Goal: Task Accomplishment & Management: Use online tool/utility

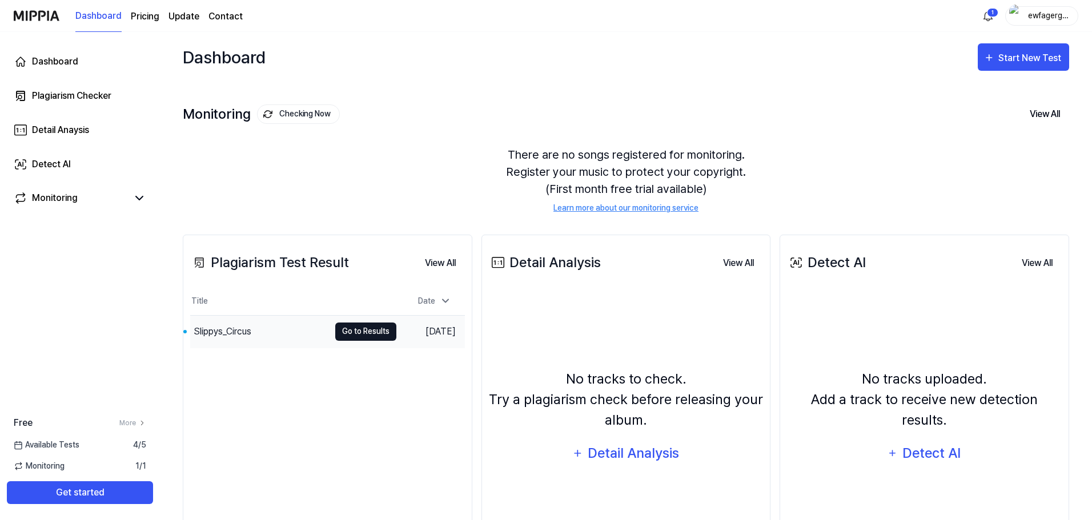
click at [367, 333] on button "Go to Results" at bounding box center [365, 332] width 61 height 18
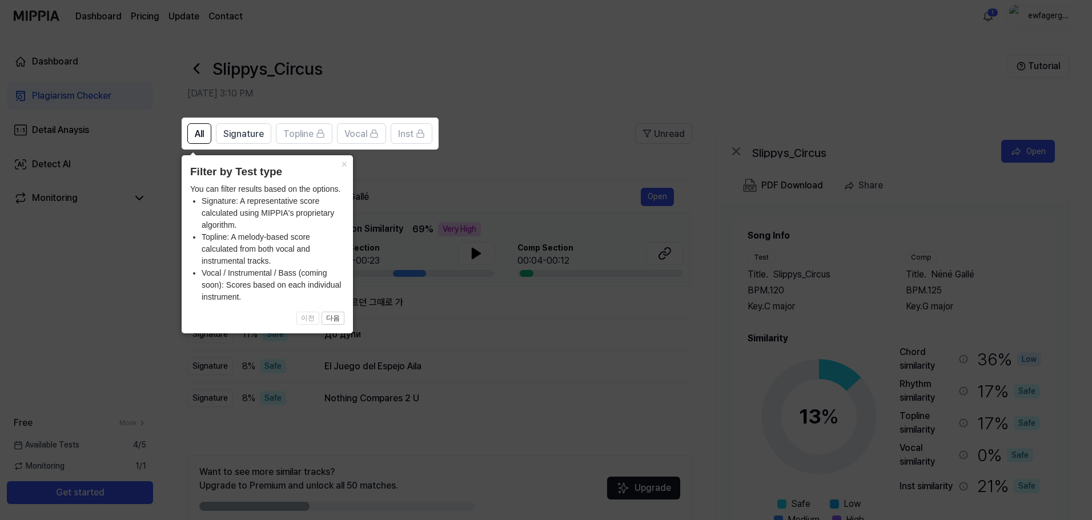
click at [516, 132] on icon at bounding box center [548, 260] width 1096 height 520
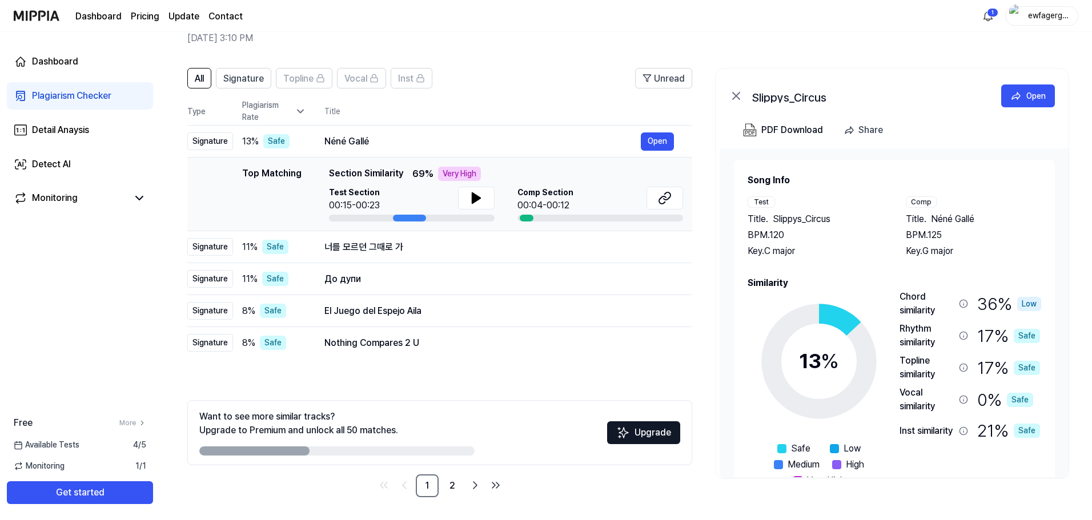
click at [943, 218] on span "Néné Gallé" at bounding box center [952, 219] width 43 height 14
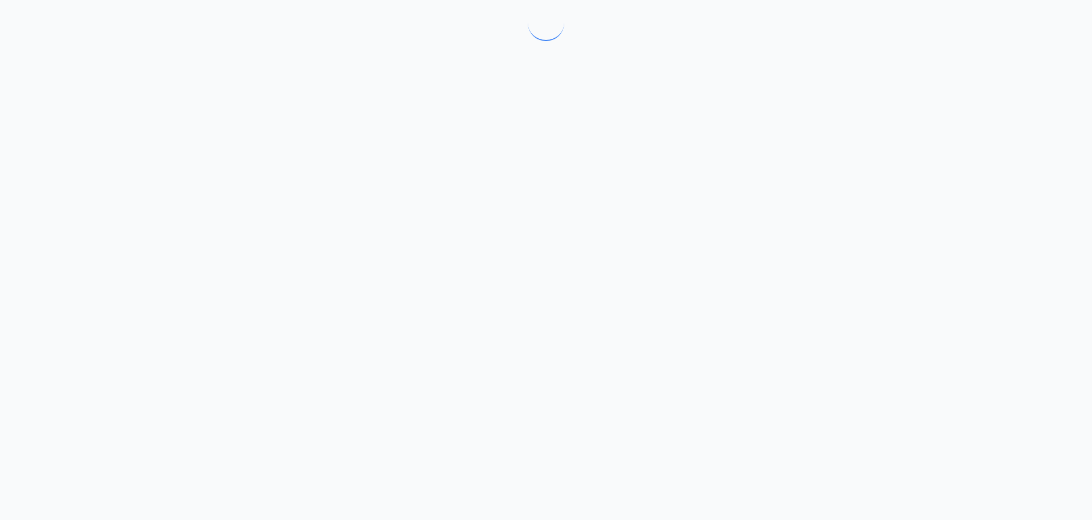
click at [944, 217] on div at bounding box center [546, 260] width 1092 height 520
click at [944, 217] on div at bounding box center [548, 260] width 1096 height 520
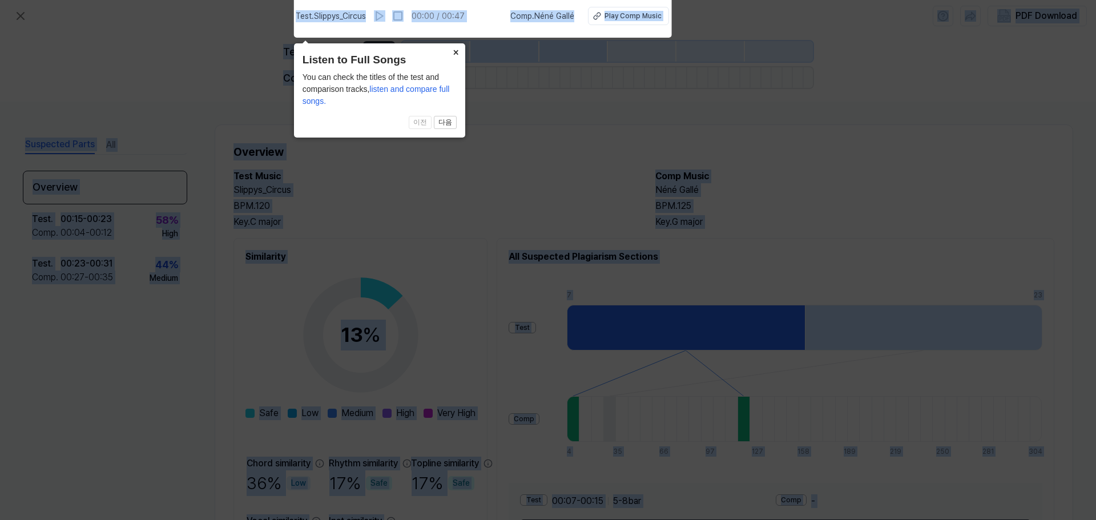
click at [554, 109] on icon at bounding box center [548, 257] width 1096 height 526
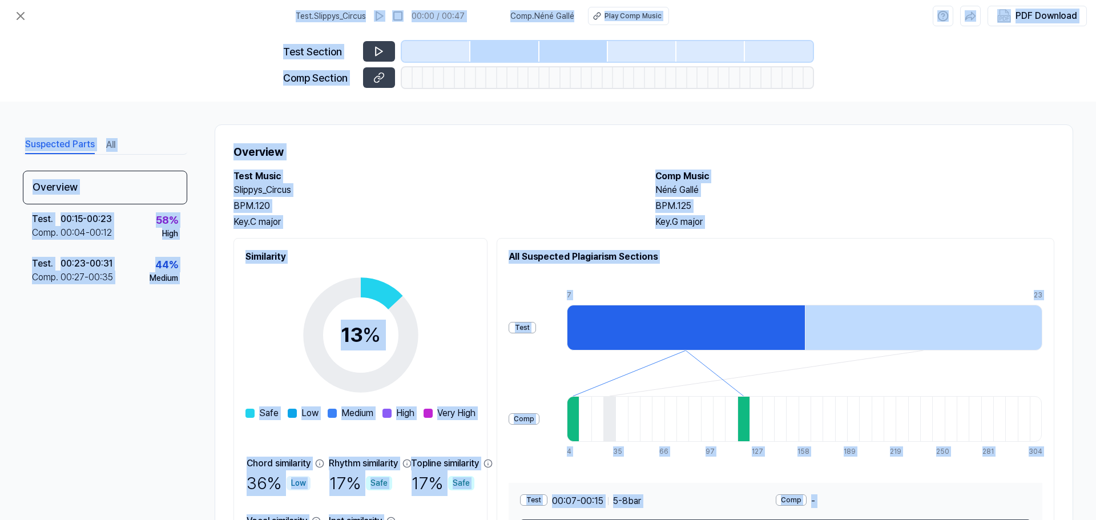
click at [544, 170] on h2 "Test Music" at bounding box center [433, 177] width 399 height 14
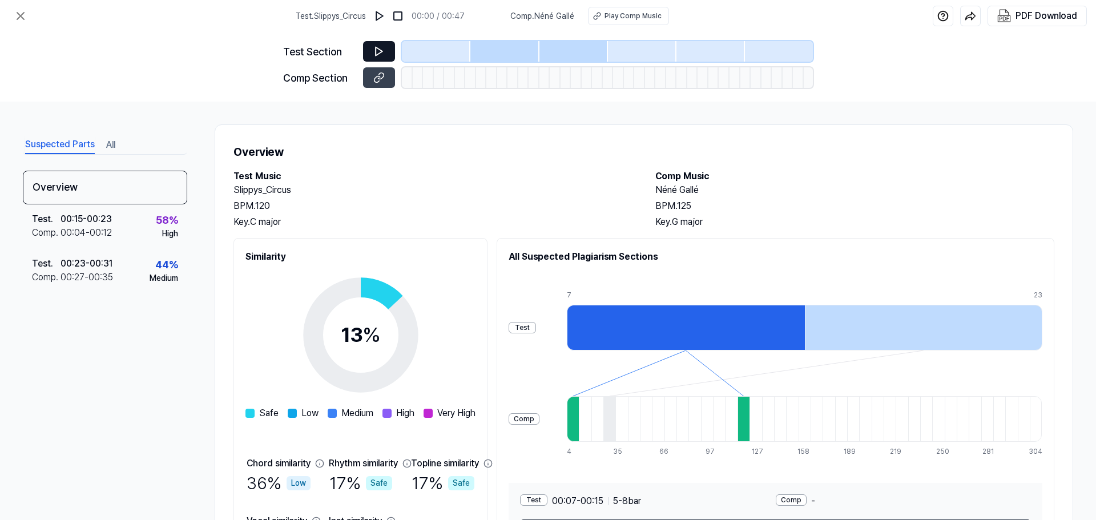
click at [369, 49] on button at bounding box center [379, 51] width 32 height 21
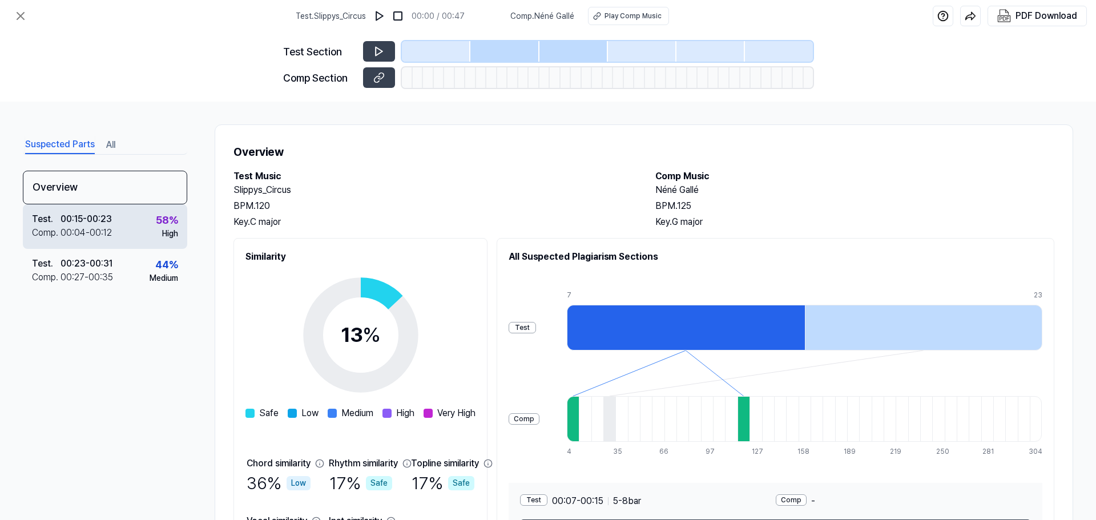
click at [128, 217] on div "Test . 00:15 - 00:23 Comp . 00:04 - 00:12 58 % High" at bounding box center [105, 226] width 164 height 45
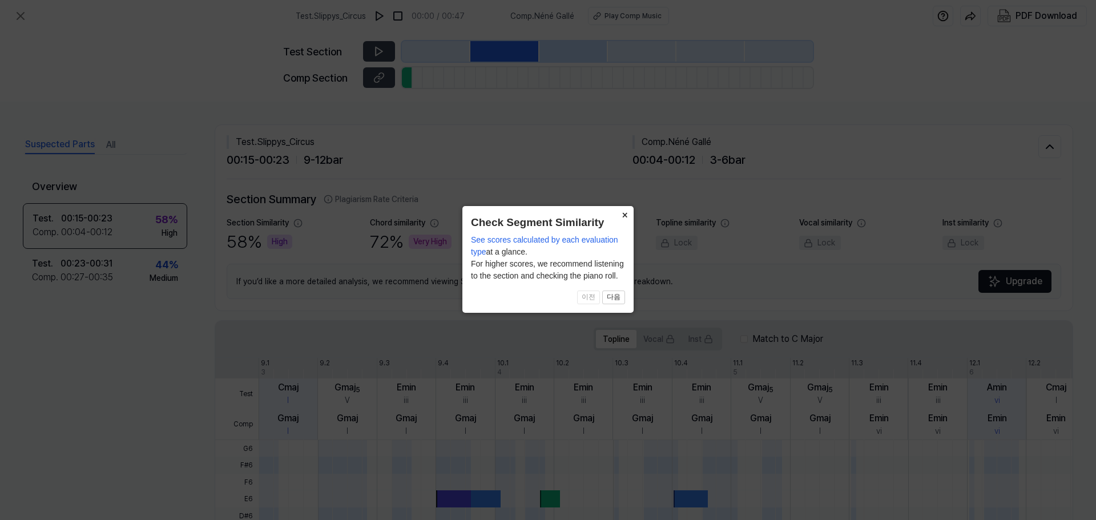
click at [624, 219] on button "×" at bounding box center [624, 214] width 18 height 16
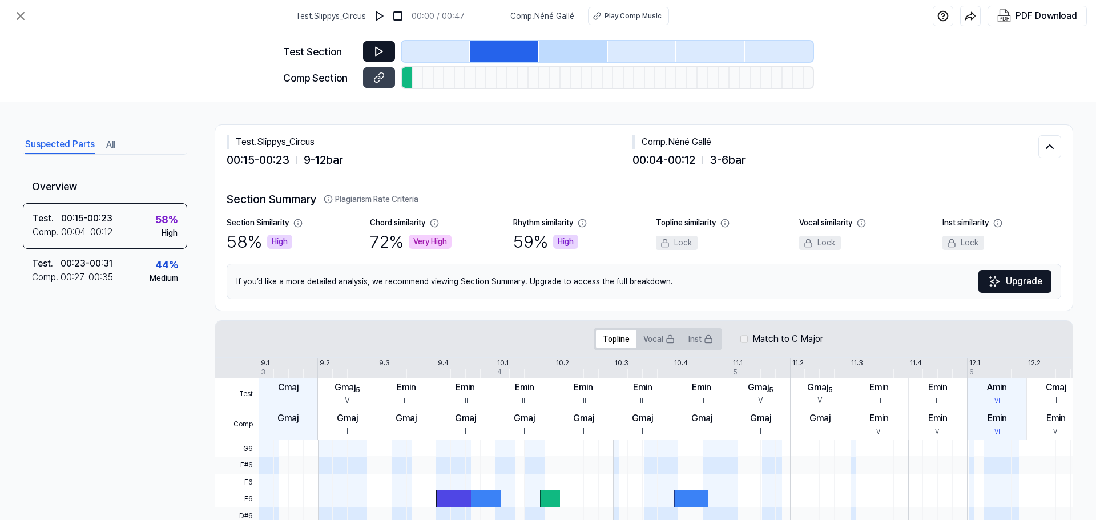
click at [380, 55] on icon at bounding box center [378, 51] width 11 height 11
click at [378, 52] on icon at bounding box center [377, 50] width 2 height 7
click at [386, 75] on button at bounding box center [379, 77] width 32 height 21
click at [371, 54] on button at bounding box center [379, 51] width 32 height 21
click at [377, 52] on icon at bounding box center [377, 50] width 2 height 7
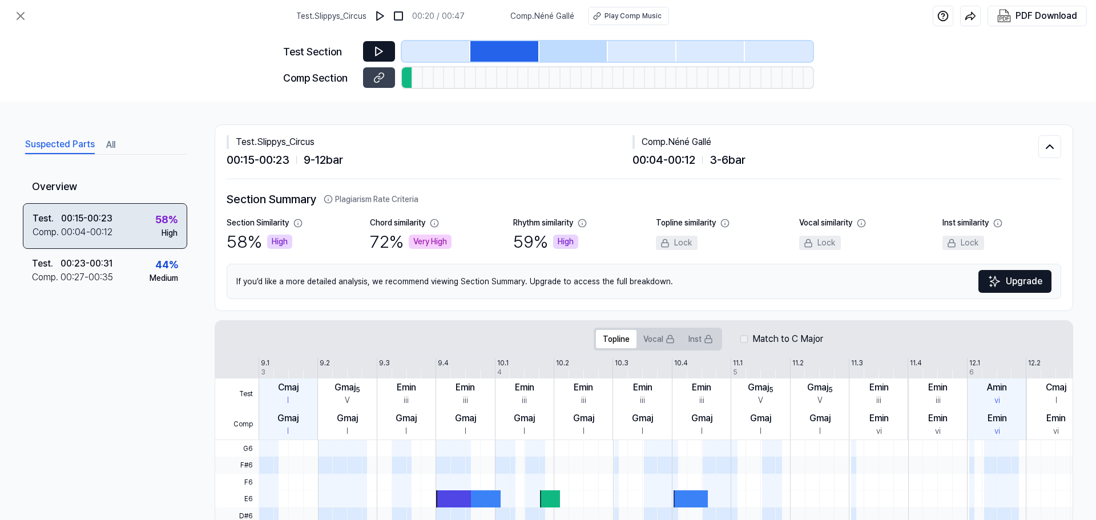
click at [134, 225] on div "Test . 00:15 - 00:23 Comp . 00:04 - 00:12 58 % High" at bounding box center [105, 226] width 164 height 46
click at [22, 13] on icon at bounding box center [21, 16] width 14 height 14
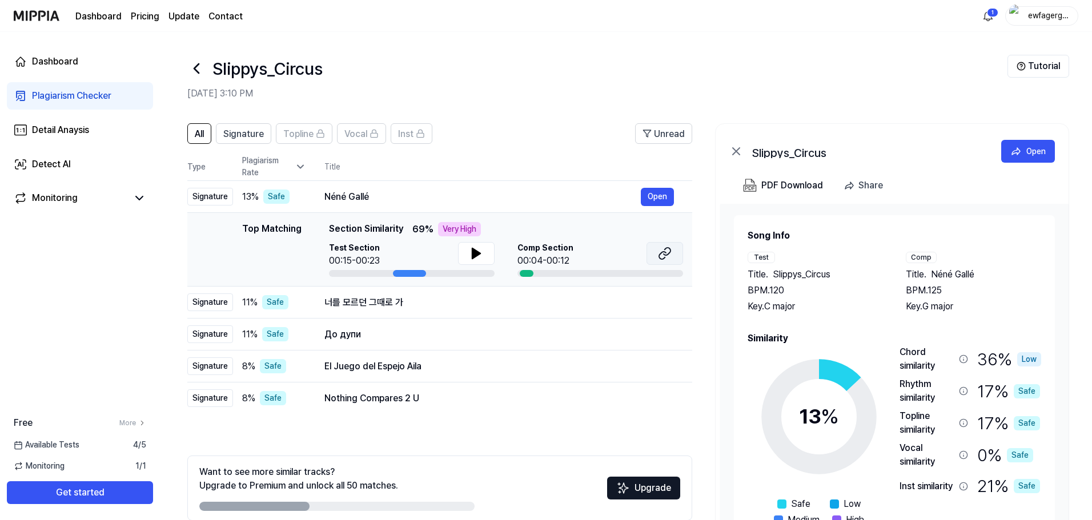
click at [654, 255] on button at bounding box center [664, 253] width 37 height 23
click at [481, 252] on icon at bounding box center [476, 254] width 14 height 14
click at [404, 272] on div at bounding box center [409, 273] width 33 height 7
click at [401, 272] on div at bounding box center [409, 273] width 33 height 7
click at [474, 253] on icon at bounding box center [476, 253] width 8 height 10
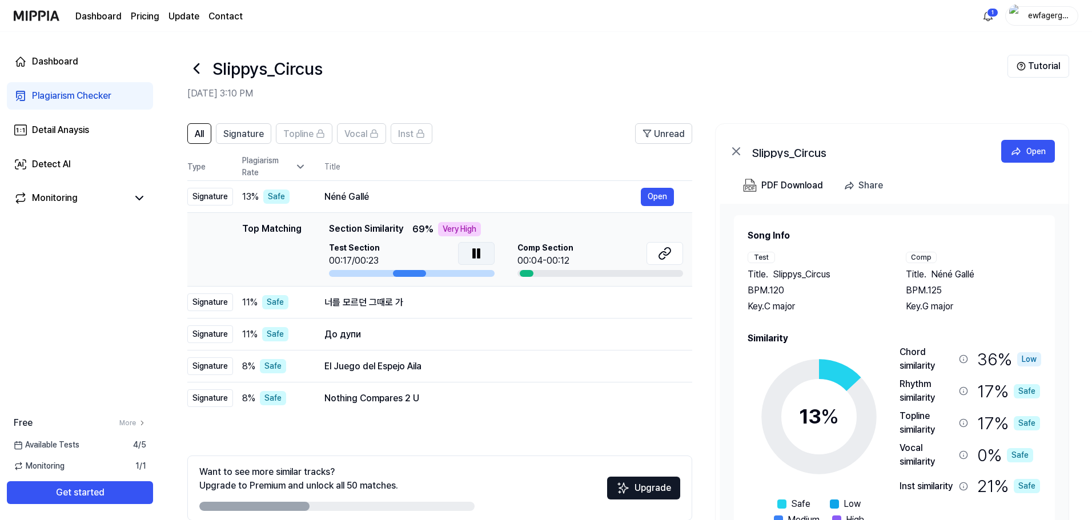
click at [474, 253] on icon at bounding box center [474, 253] width 2 height 9
click at [476, 253] on icon at bounding box center [476, 253] width 8 height 10
click at [476, 257] on icon at bounding box center [476, 254] width 14 height 14
click at [375, 307] on div "너를 모르던 그때로 가" at bounding box center [482, 303] width 316 height 14
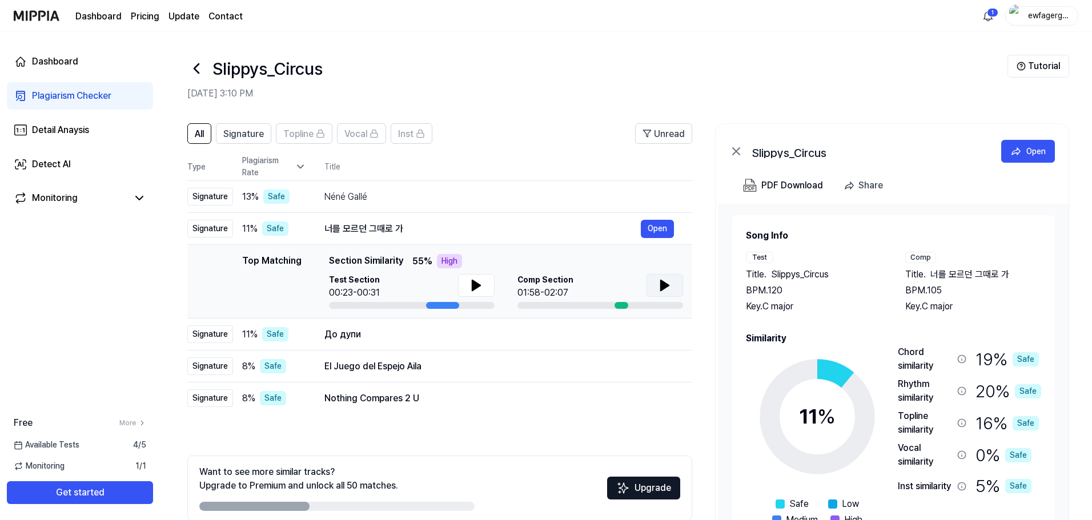
click at [655, 288] on button at bounding box center [664, 285] width 37 height 23
click at [661, 286] on icon at bounding box center [662, 285] width 2 height 9
click at [524, 239] on td "너를 모르던 그때로 가 Open" at bounding box center [499, 229] width 386 height 32
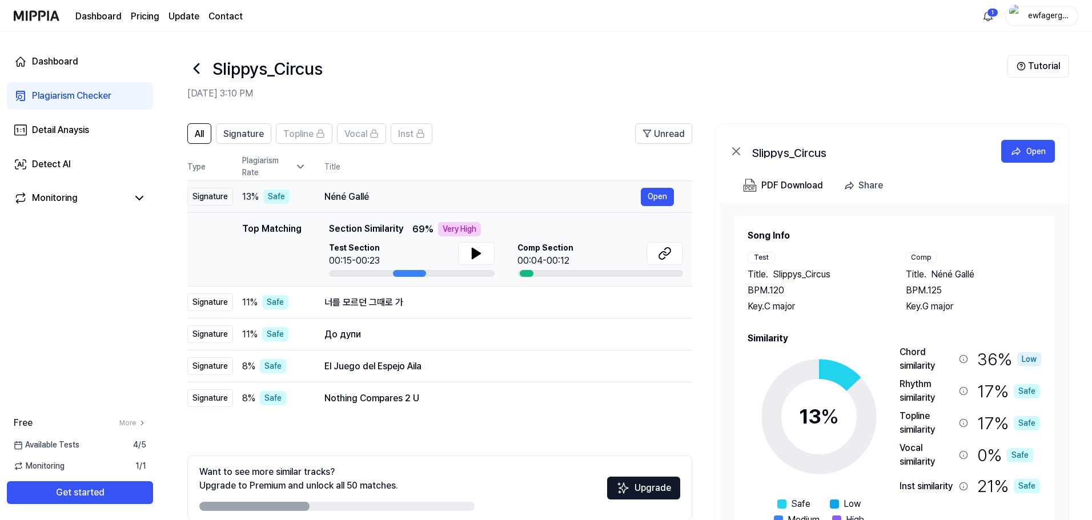
click at [510, 194] on div "Néné Gallé" at bounding box center [482, 197] width 316 height 14
click at [507, 200] on div "Néné Gallé" at bounding box center [482, 197] width 316 height 14
click at [473, 194] on div "Néné Gallé" at bounding box center [482, 197] width 316 height 14
click at [430, 338] on div "До дупи" at bounding box center [482, 335] width 316 height 14
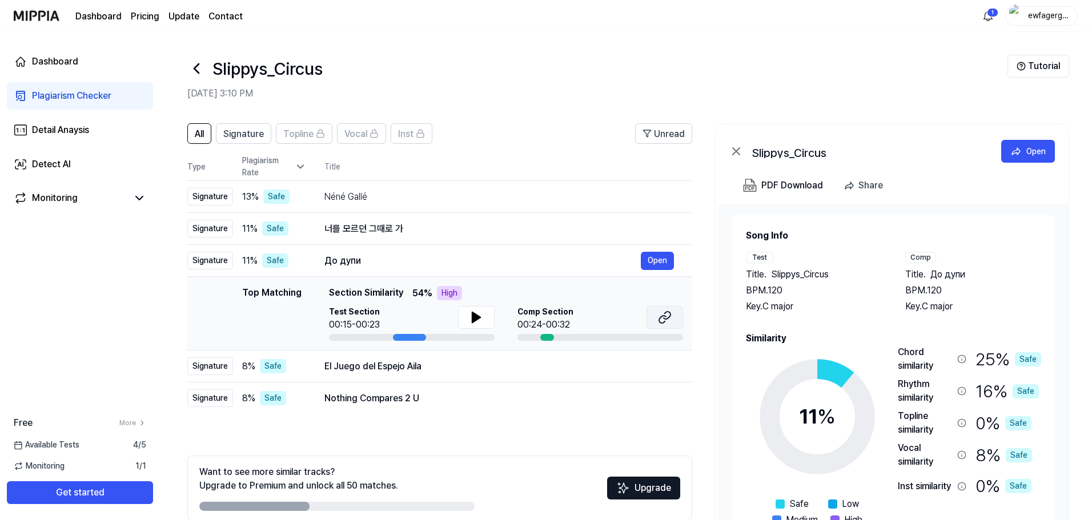
click at [663, 319] on icon at bounding box center [666, 315] width 7 height 7
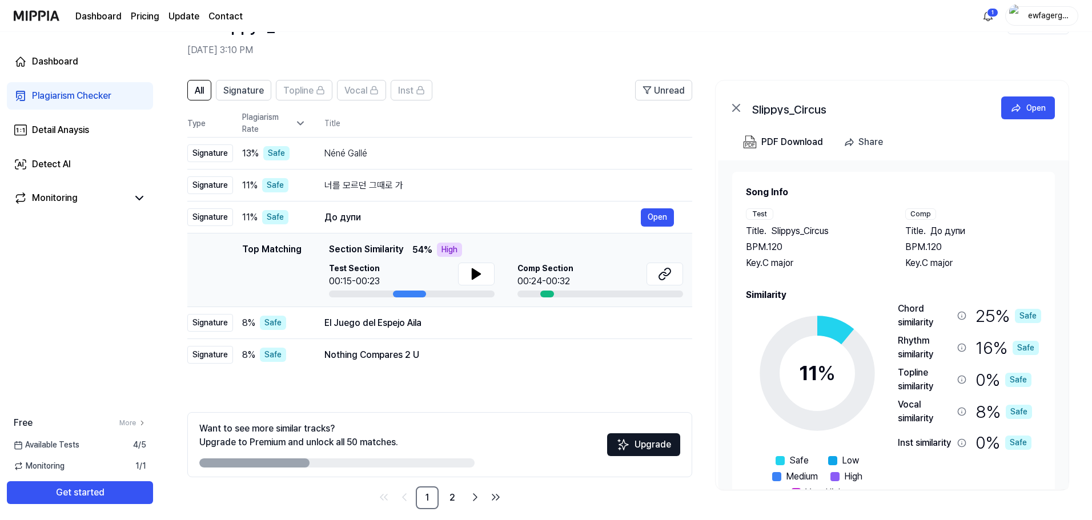
scroll to position [55, 0]
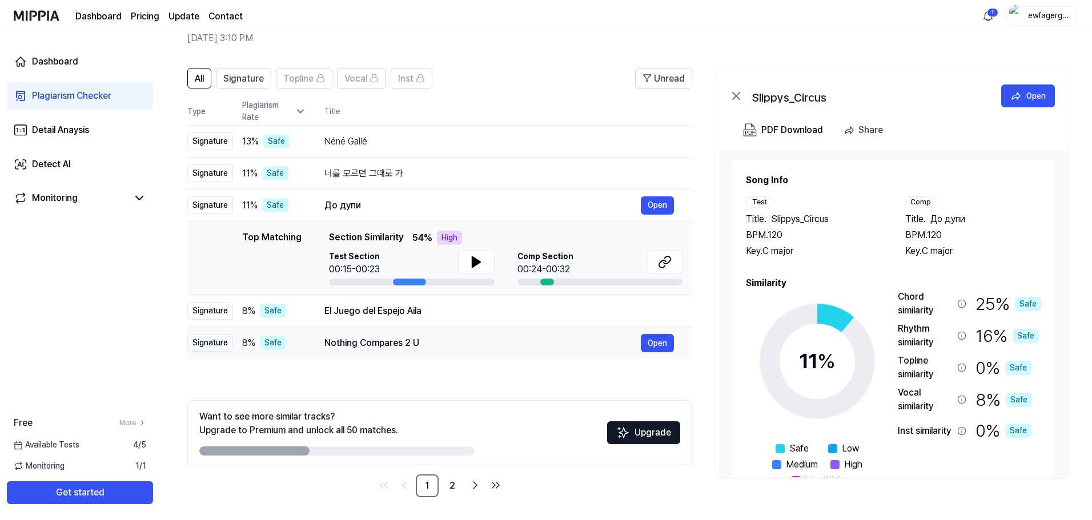
click at [369, 347] on div "Nothing Compares 2 U" at bounding box center [482, 343] width 316 height 14
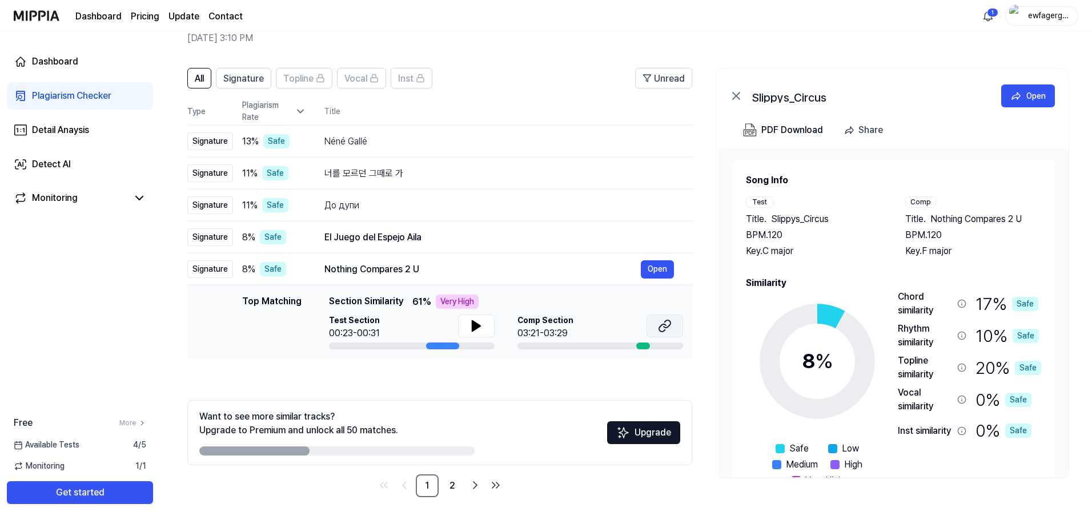
click at [674, 328] on button at bounding box center [664, 326] width 37 height 23
click at [475, 332] on icon at bounding box center [476, 326] width 14 height 14
click at [472, 331] on icon at bounding box center [476, 326] width 14 height 14
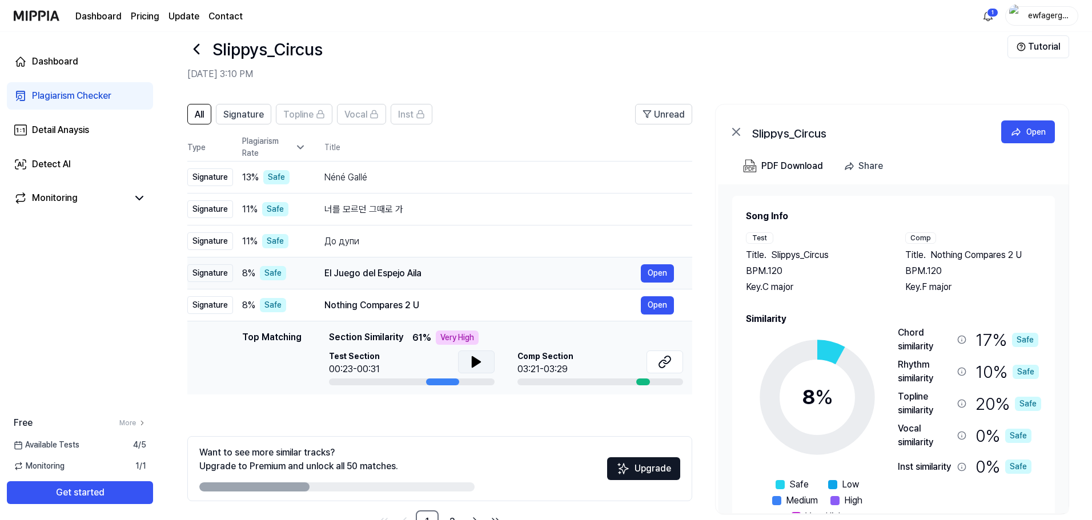
scroll to position [0, 0]
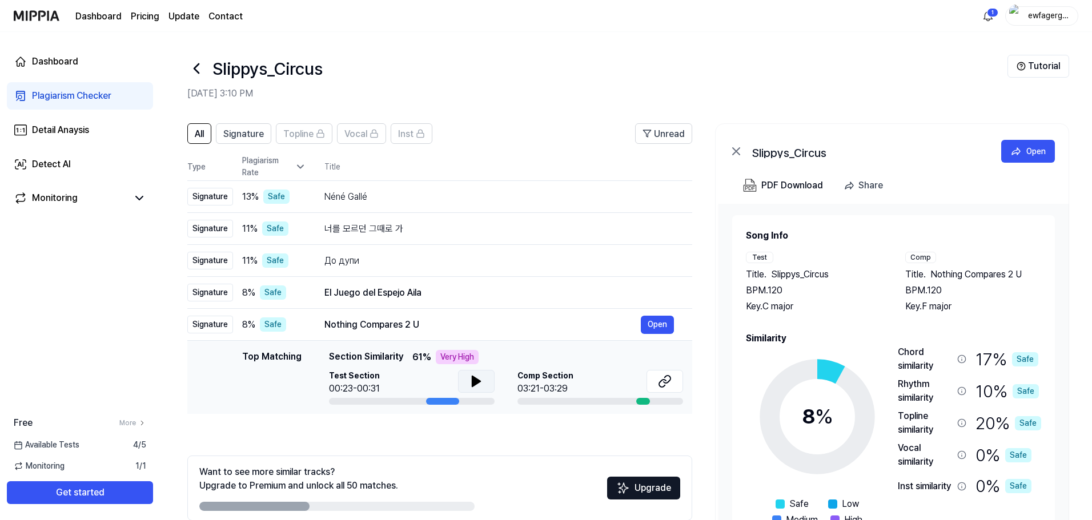
click at [223, 70] on h1 "Slippys_Circus" at bounding box center [267, 69] width 110 height 26
click at [197, 73] on icon at bounding box center [196, 68] width 18 height 18
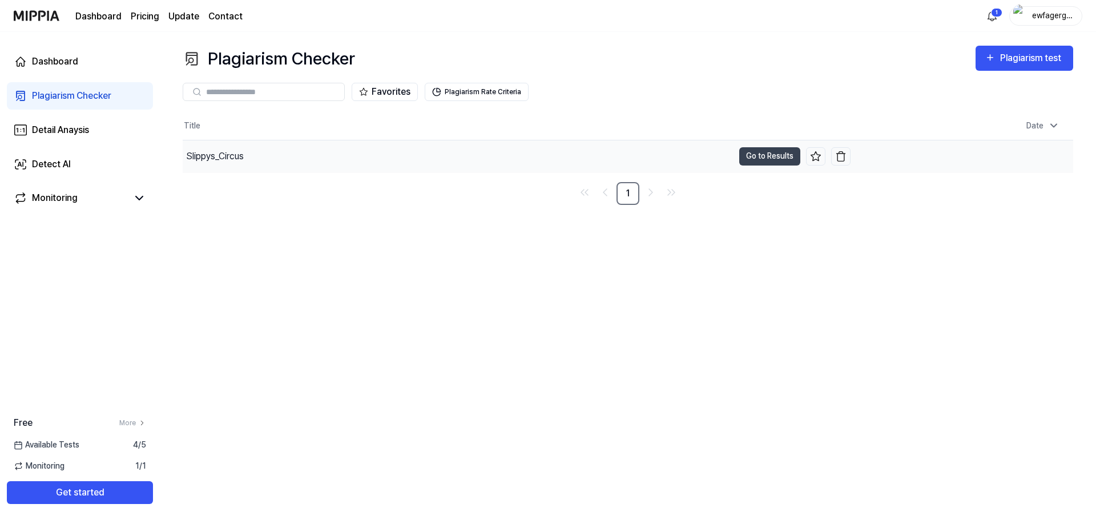
click at [224, 156] on div "Slippys_Circus" at bounding box center [215, 157] width 58 height 14
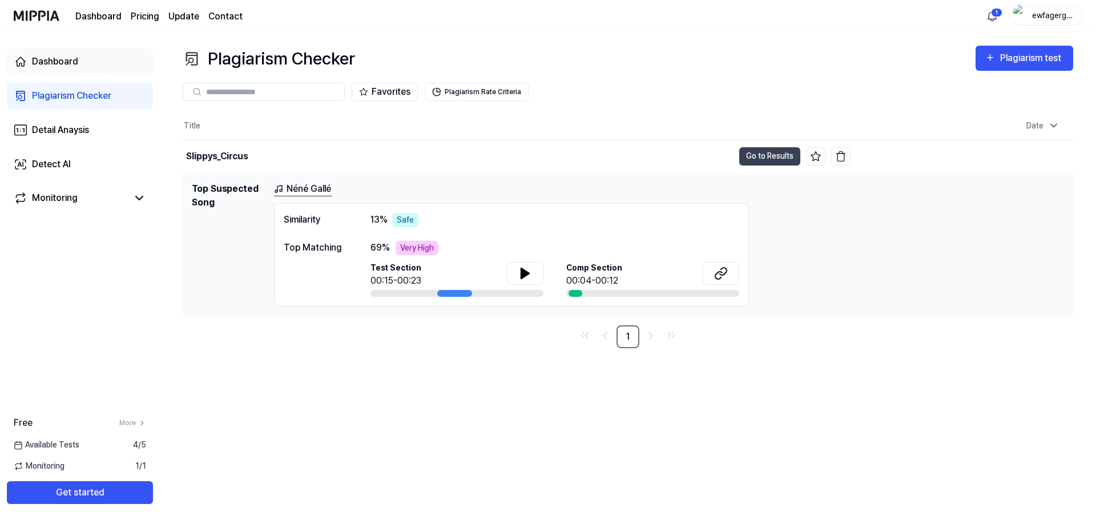
click at [70, 65] on div "Dashboard" at bounding box center [55, 62] width 46 height 14
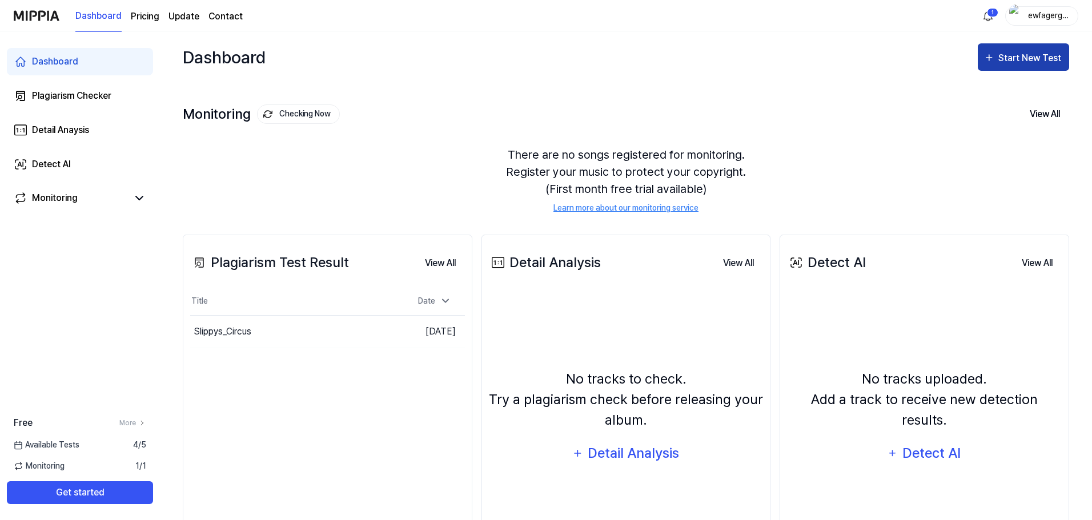
click at [1023, 54] on div "Start New Test" at bounding box center [1030, 58] width 65 height 15
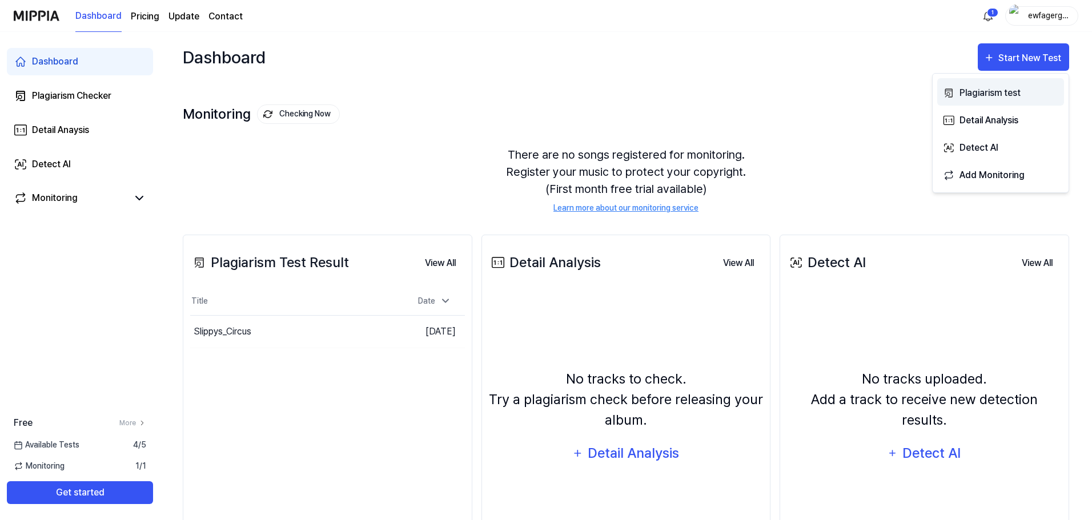
click at [1000, 94] on div "Plagiarism test" at bounding box center [1008, 93] width 99 height 15
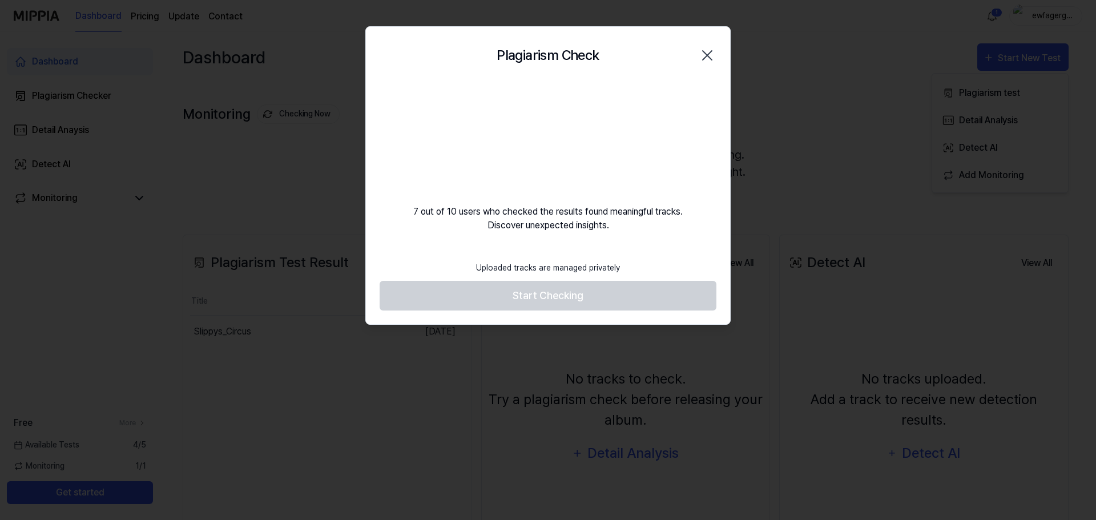
click at [627, 292] on footer "Uploaded tracks are managed privately Start Checking" at bounding box center [548, 283] width 337 height 56
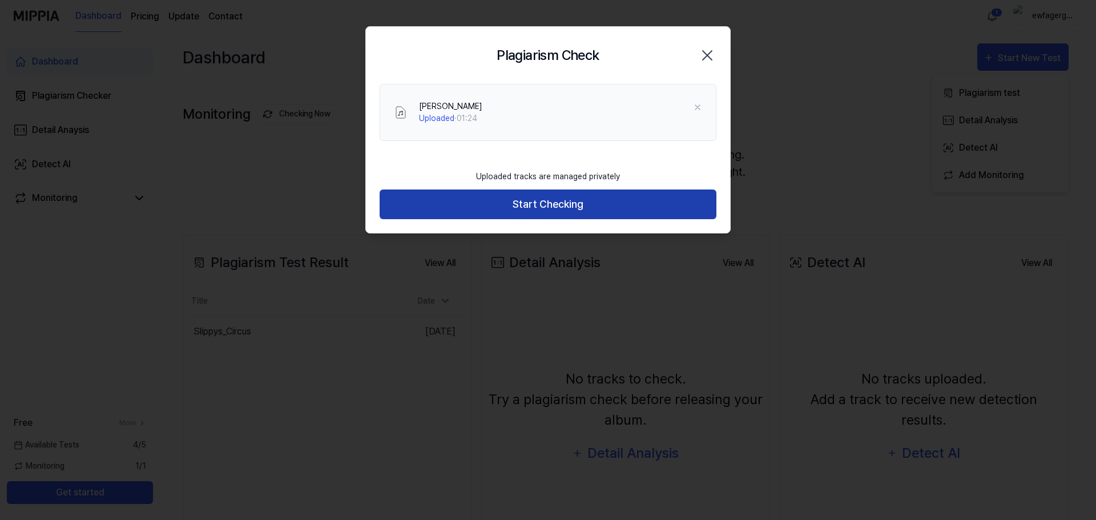
click at [605, 204] on button "Start Checking" at bounding box center [548, 205] width 337 height 30
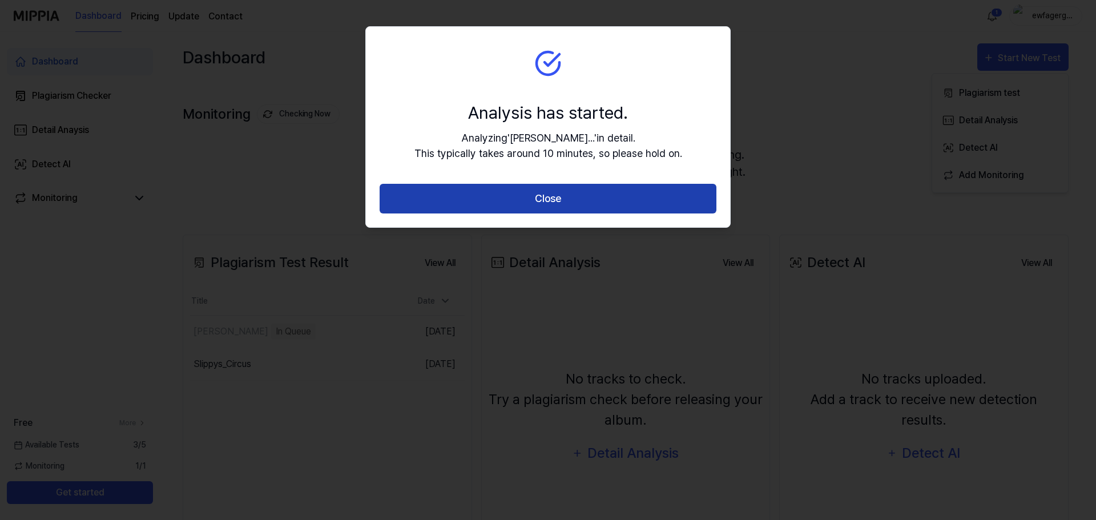
click at [577, 198] on button "Close" at bounding box center [548, 199] width 337 height 30
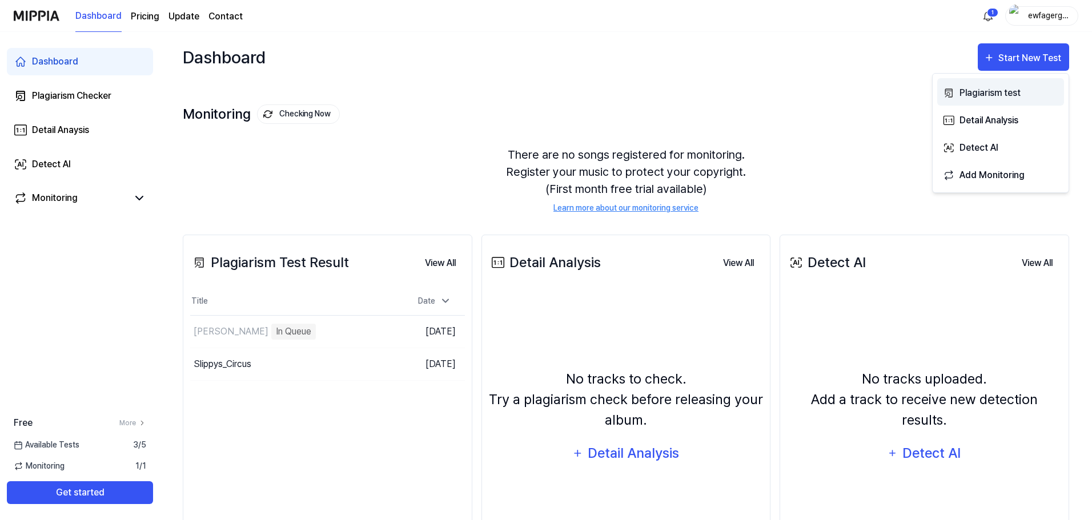
click at [1010, 84] on button "Plagiarism test" at bounding box center [1000, 91] width 127 height 27
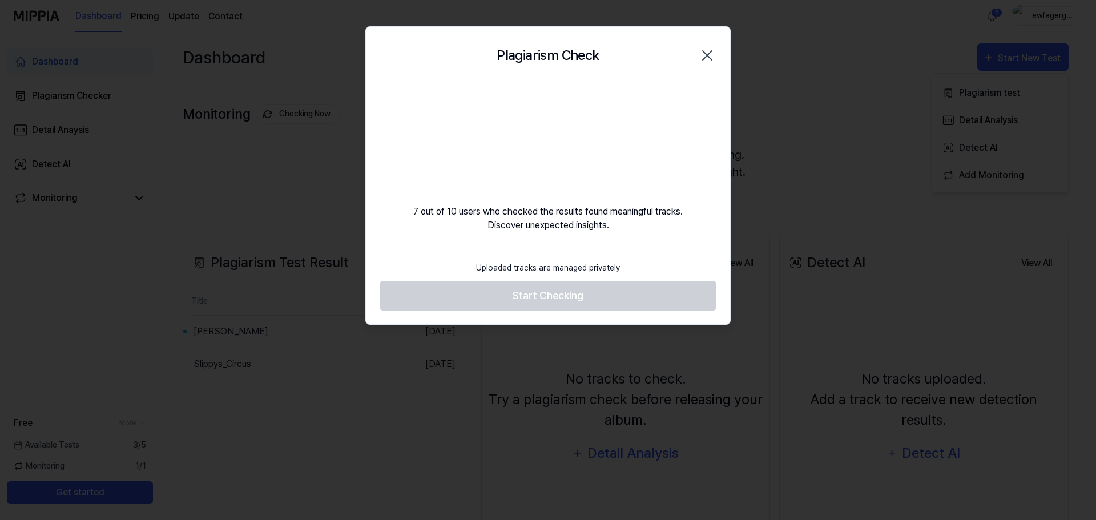
click at [608, 249] on div "Plagiarism Check Close 7 out of 10 users who checked the results found meaningf…" at bounding box center [547, 175] width 365 height 299
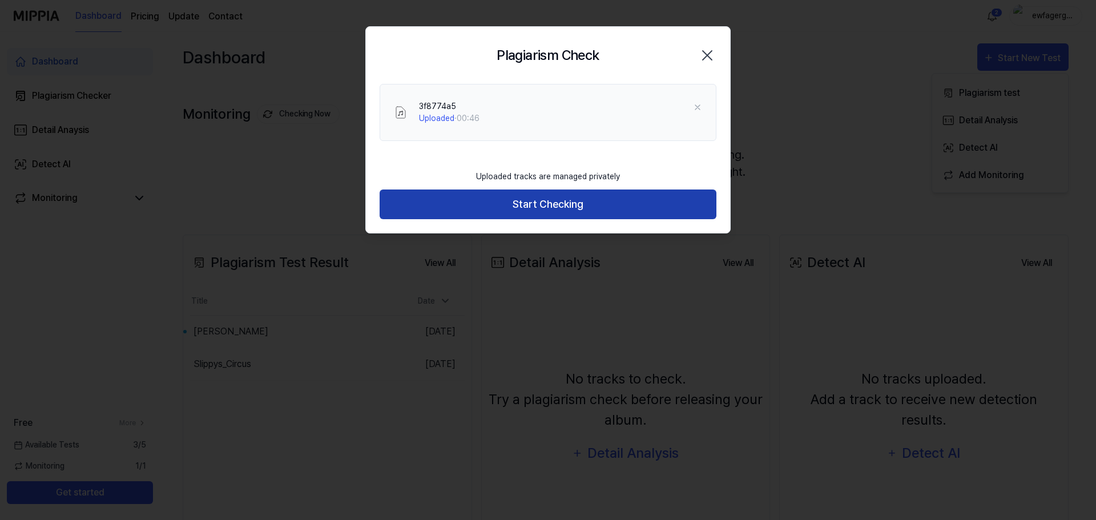
click at [585, 198] on button "Start Checking" at bounding box center [548, 205] width 337 height 30
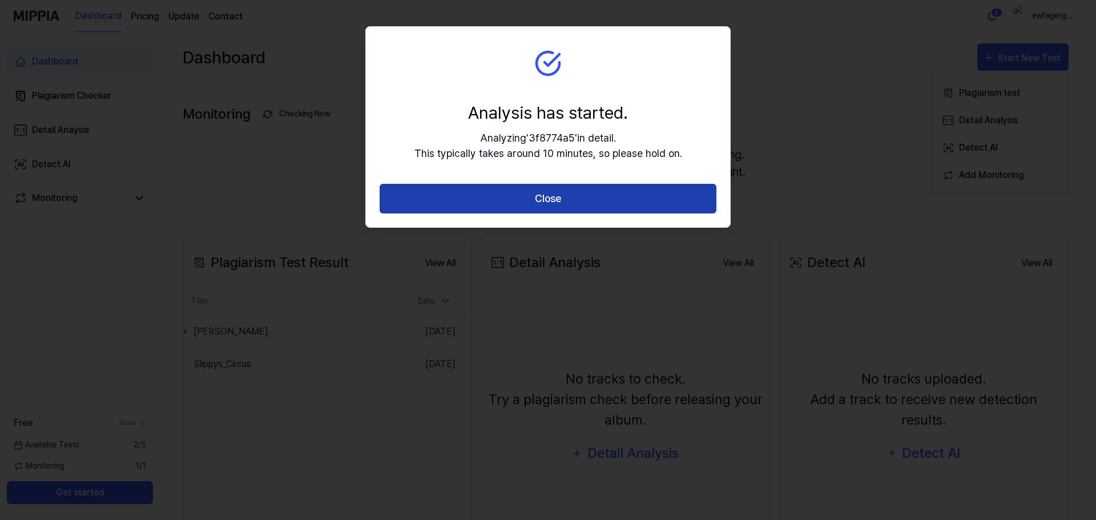
click at [569, 202] on button "Close" at bounding box center [548, 199] width 337 height 30
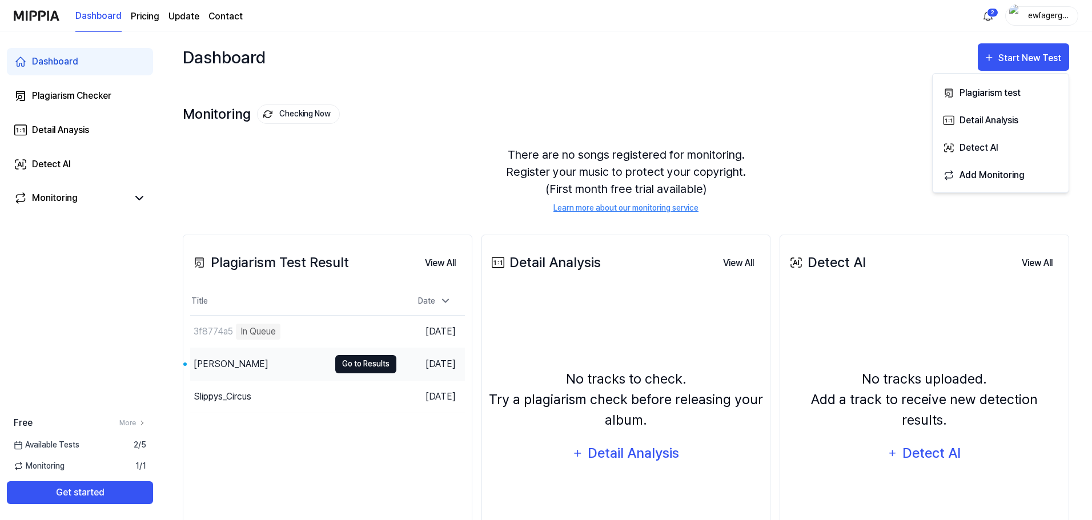
click at [352, 365] on button "Go to Results" at bounding box center [365, 364] width 61 height 18
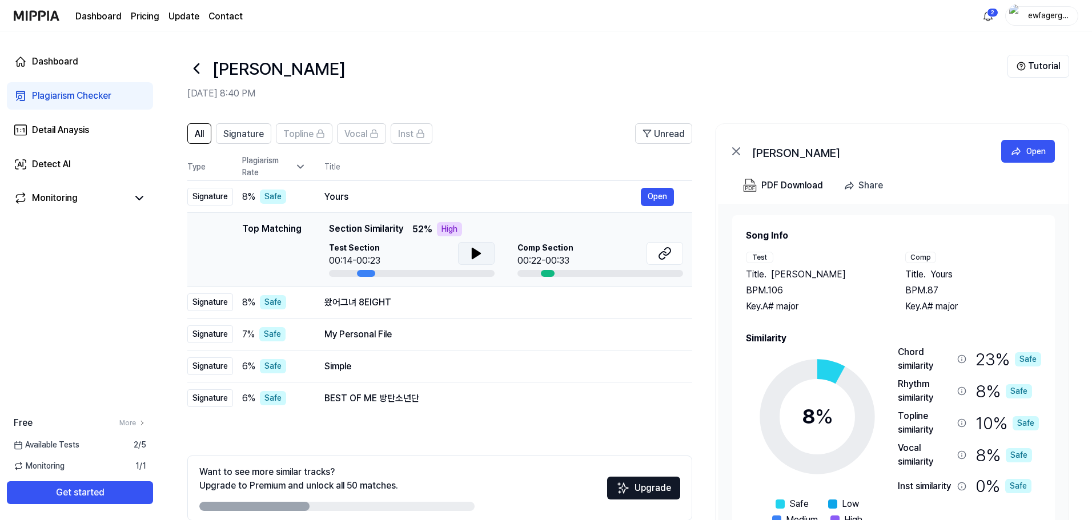
click at [472, 252] on icon at bounding box center [476, 253] width 8 height 10
click at [473, 252] on icon at bounding box center [474, 253] width 2 height 9
click at [661, 253] on icon at bounding box center [662, 255] width 7 height 7
click at [469, 254] on icon at bounding box center [476, 254] width 14 height 14
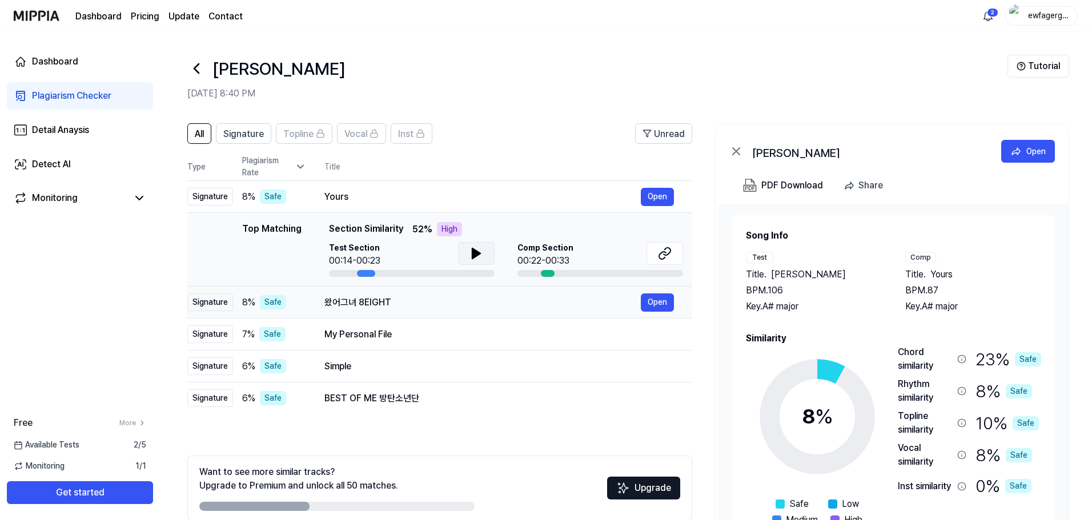
click at [473, 296] on div "왔어그녀 8EIGHT" at bounding box center [482, 303] width 316 height 14
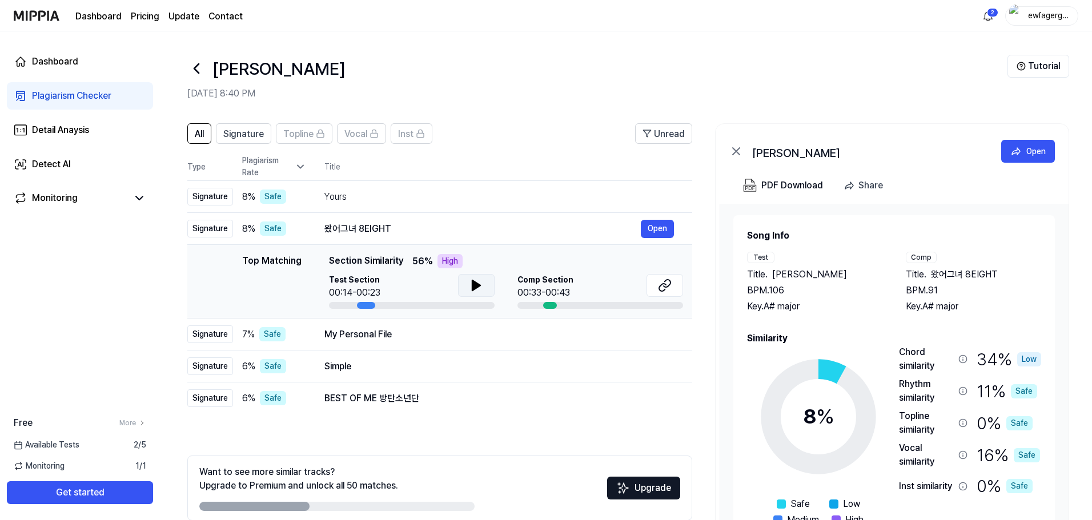
click at [493, 286] on button at bounding box center [476, 285] width 37 height 23
click at [478, 282] on icon at bounding box center [478, 285] width 2 height 9
click at [665, 281] on icon at bounding box center [666, 283] width 7 height 7
click at [469, 284] on icon at bounding box center [476, 286] width 14 height 14
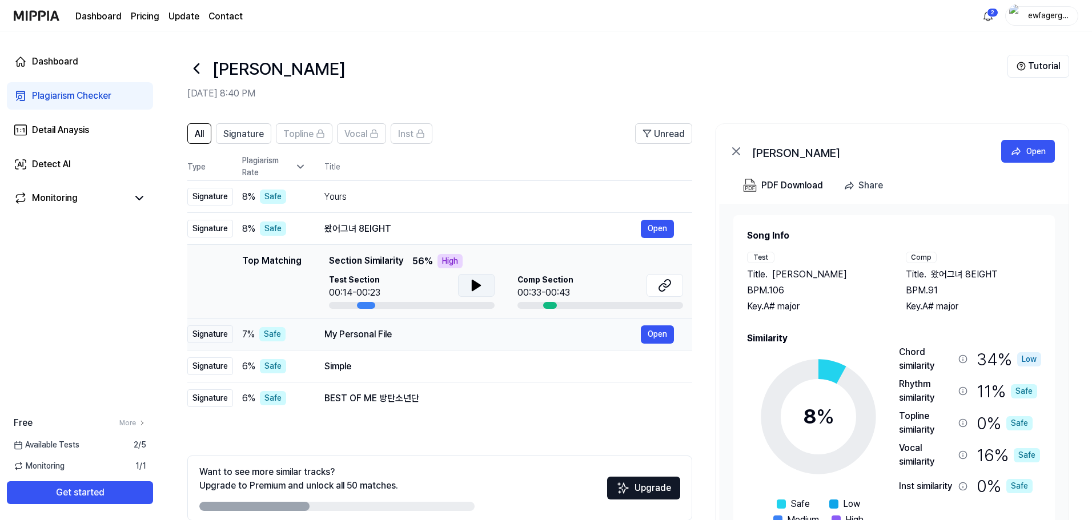
click at [496, 345] on td "My Personal File Open" at bounding box center [499, 335] width 386 height 32
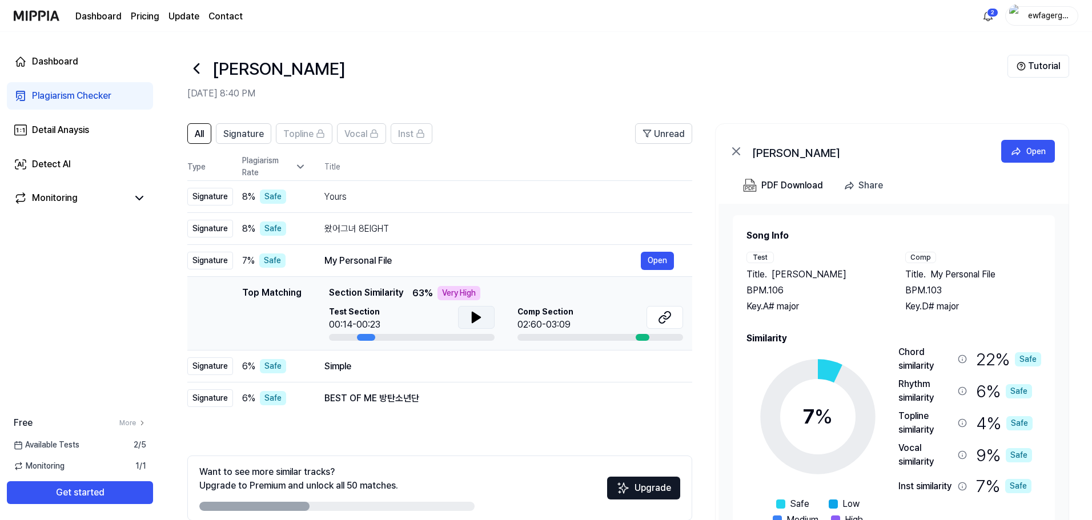
click at [472, 313] on icon at bounding box center [476, 317] width 8 height 10
click at [474, 313] on icon at bounding box center [474, 317] width 2 height 9
click at [481, 247] on td "My Personal File Open" at bounding box center [499, 261] width 386 height 32
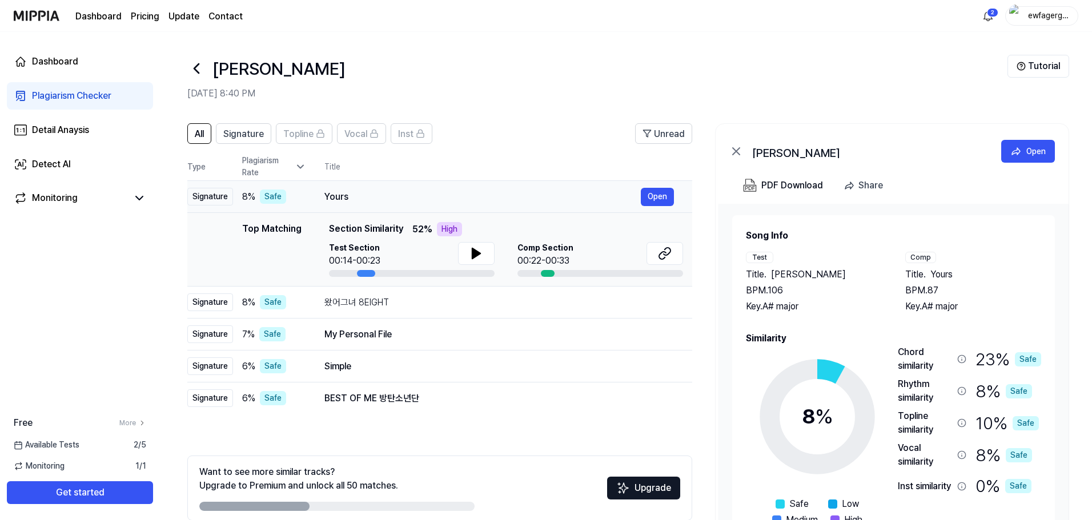
click at [488, 195] on div "Yours" at bounding box center [482, 197] width 316 height 14
click at [484, 164] on th "Title" at bounding box center [508, 166] width 368 height 27
click at [477, 203] on div "Yours" at bounding box center [482, 197] width 316 height 14
click at [488, 356] on td "Simple Open" at bounding box center [499, 367] width 386 height 32
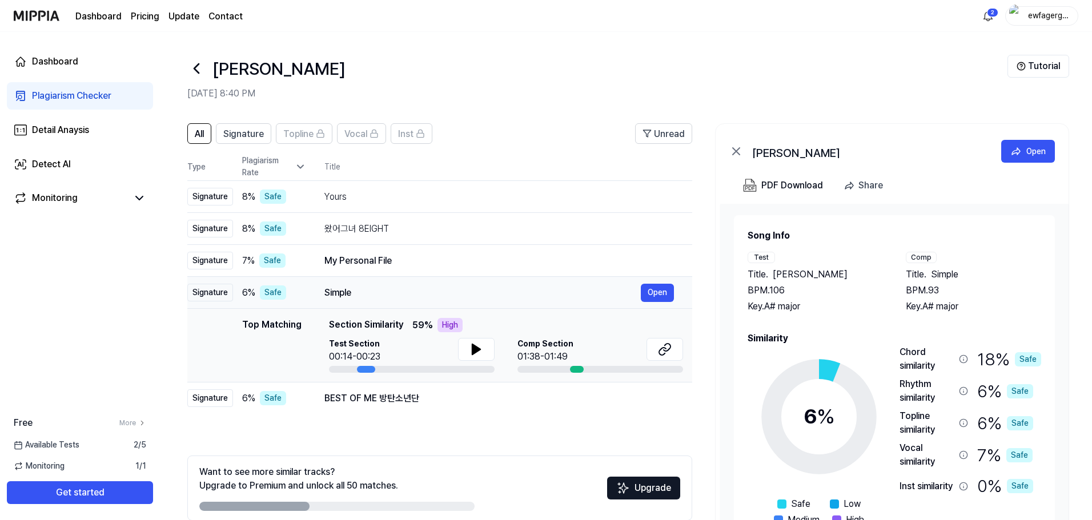
click at [481, 296] on div "Simple" at bounding box center [482, 293] width 316 height 14
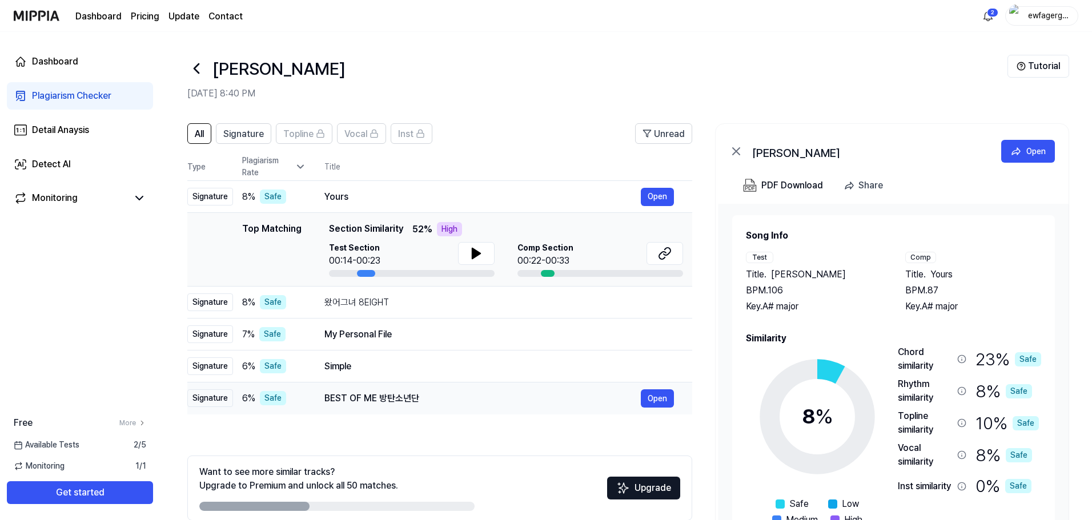
click at [498, 401] on div "BEST OF ME 방탄소년단" at bounding box center [482, 399] width 316 height 14
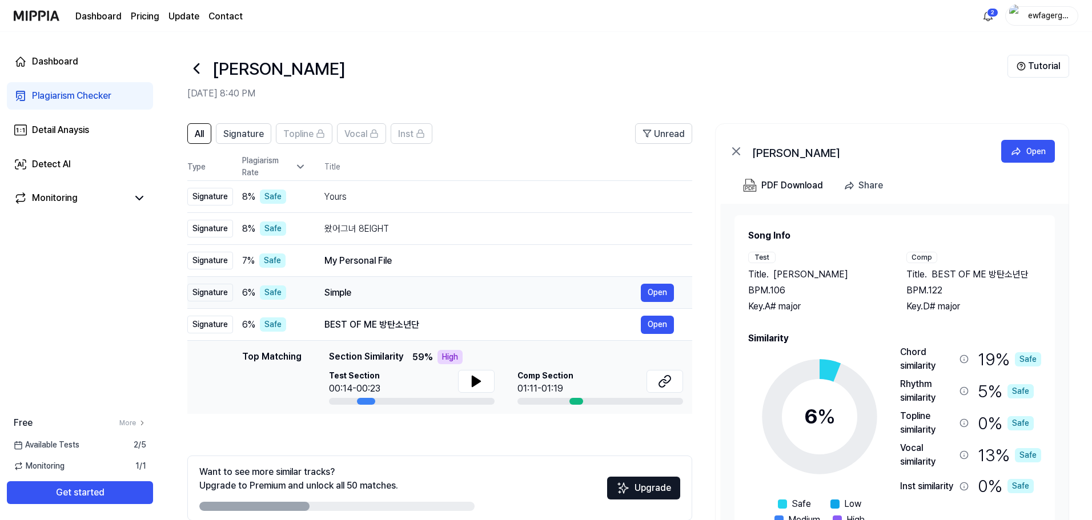
click at [473, 295] on div "Simple" at bounding box center [482, 293] width 316 height 14
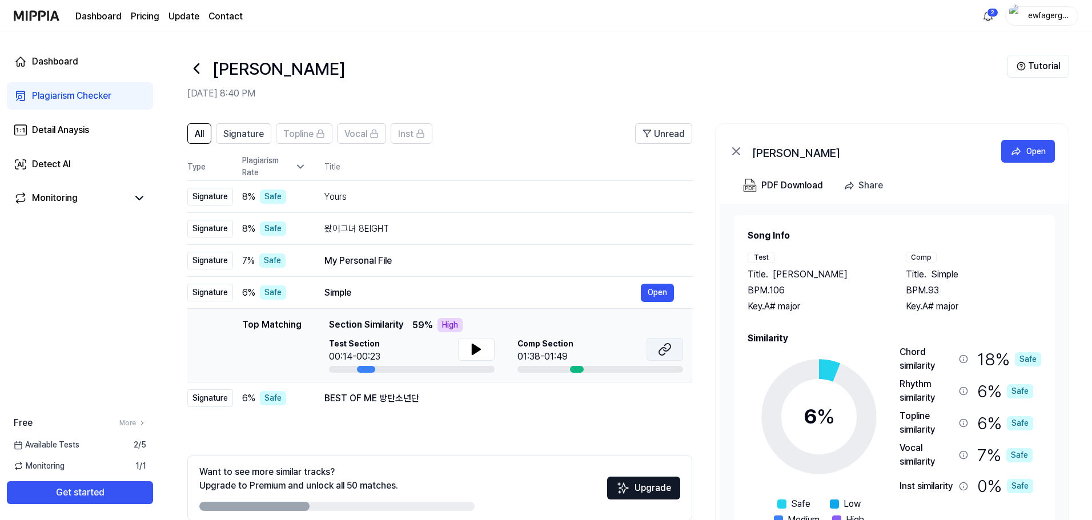
click at [657, 349] on button at bounding box center [664, 349] width 37 height 23
click at [464, 349] on button at bounding box center [476, 349] width 37 height 23
click at [476, 344] on icon at bounding box center [476, 350] width 14 height 14
click at [434, 185] on td "Yours Open" at bounding box center [499, 197] width 386 height 32
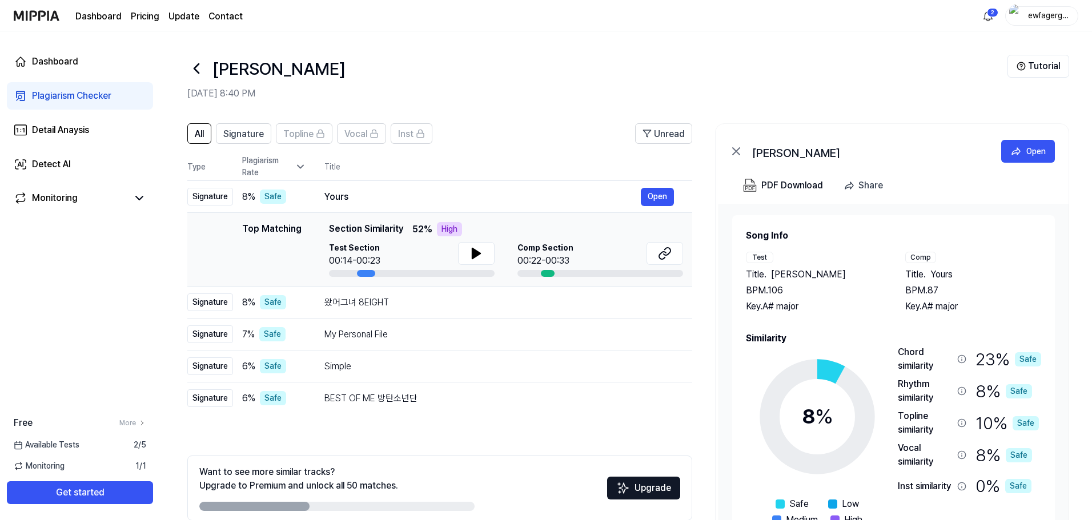
click at [200, 63] on icon at bounding box center [196, 68] width 18 height 18
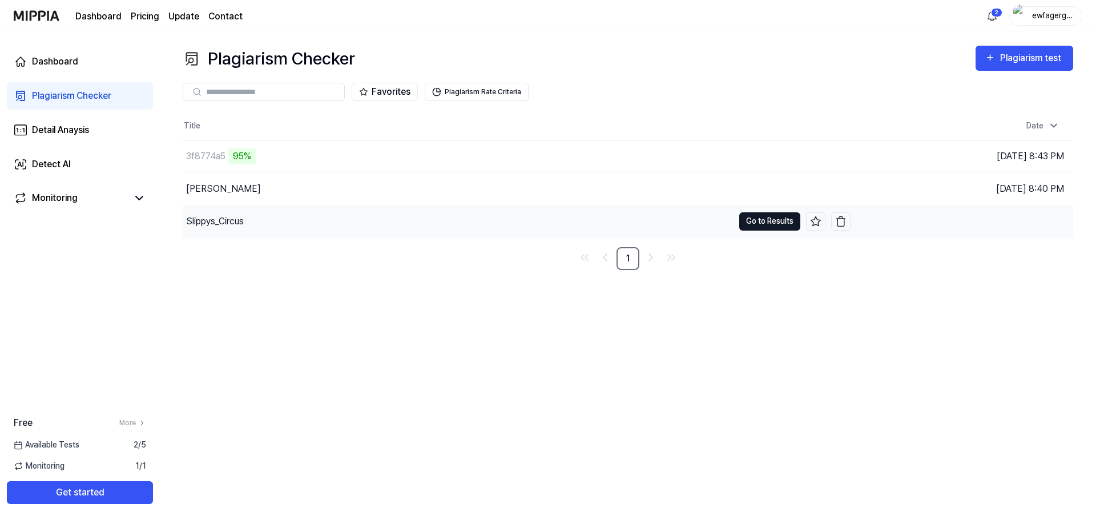
click at [762, 227] on button "Go to Results" at bounding box center [769, 221] width 61 height 18
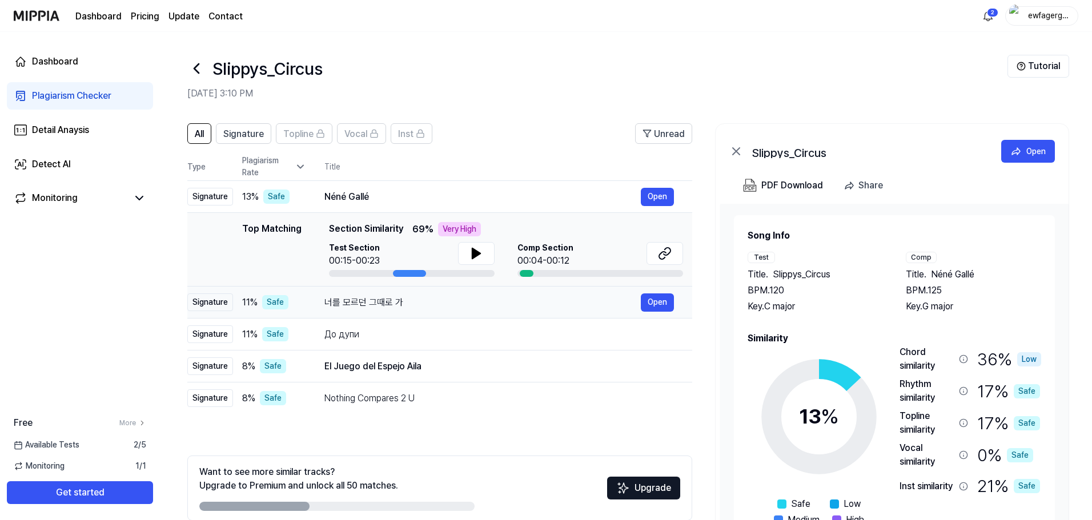
click at [381, 308] on div "너를 모르던 그때로 가" at bounding box center [482, 303] width 316 height 14
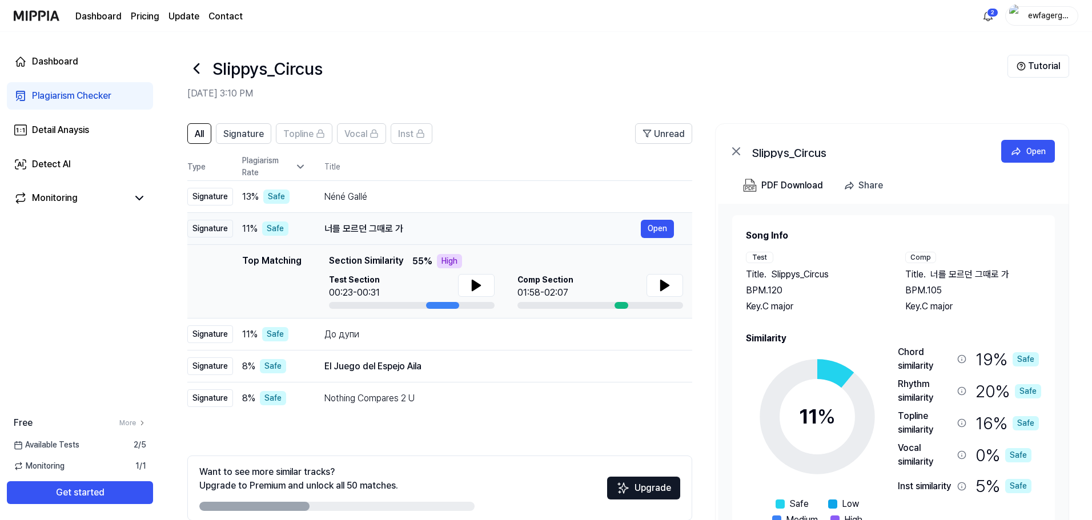
click at [435, 231] on div "너를 모르던 그때로 가" at bounding box center [482, 229] width 316 height 14
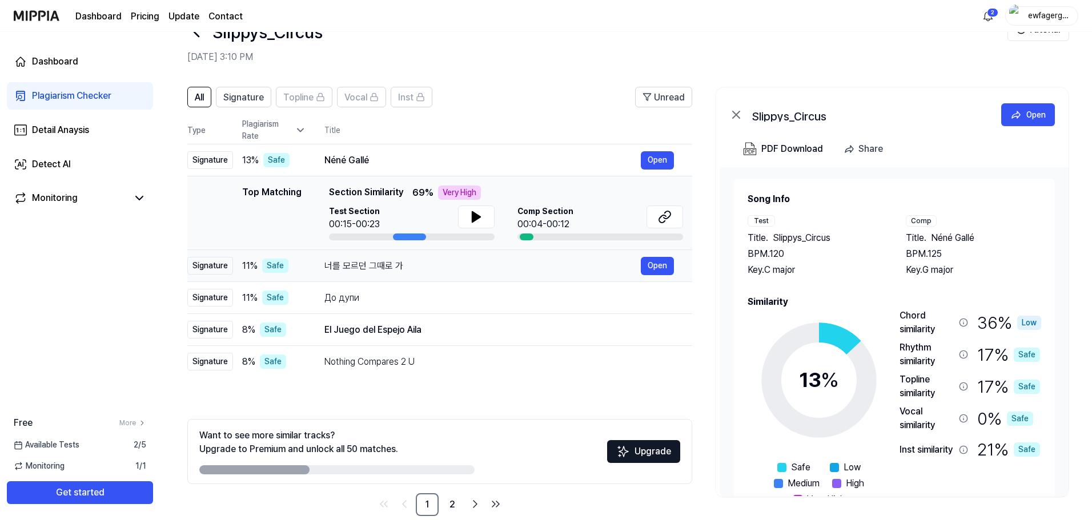
scroll to position [55, 0]
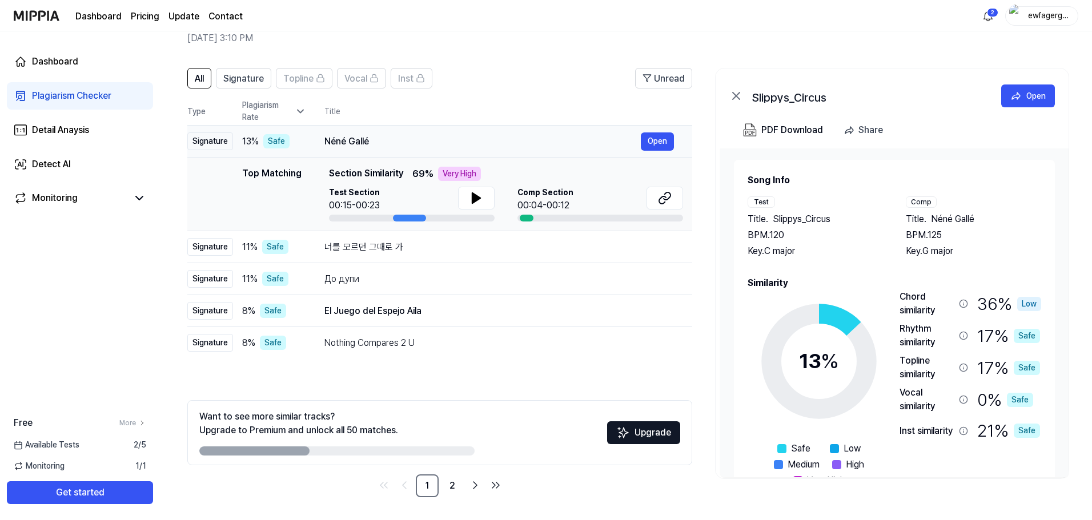
click at [442, 138] on div "Néné Gallé" at bounding box center [482, 142] width 316 height 14
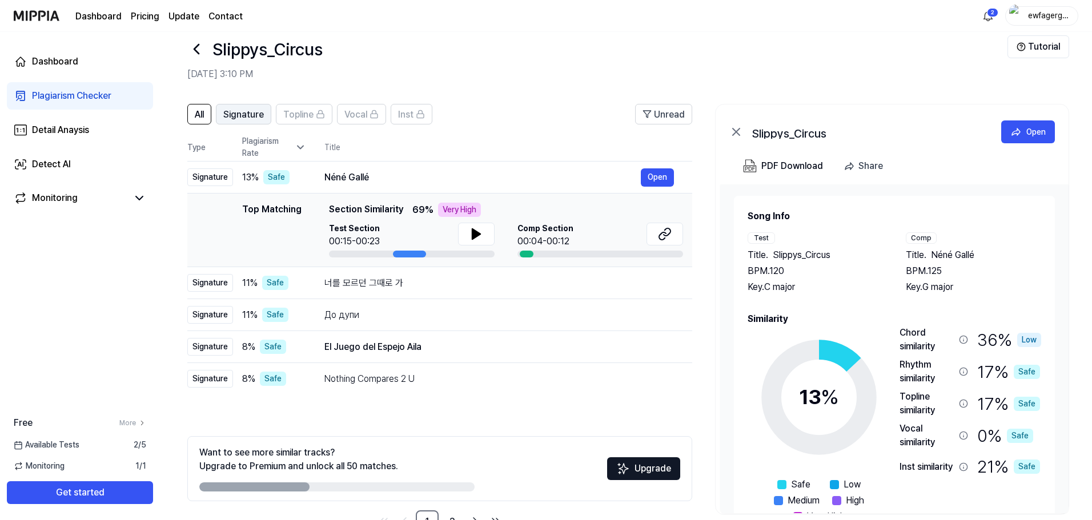
scroll to position [0, 0]
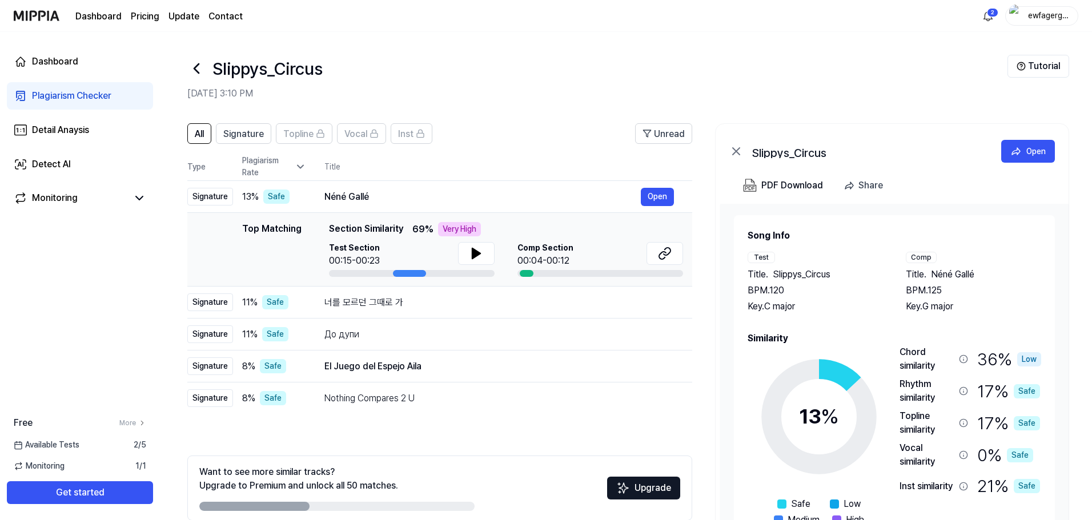
click at [190, 66] on icon at bounding box center [196, 68] width 18 height 18
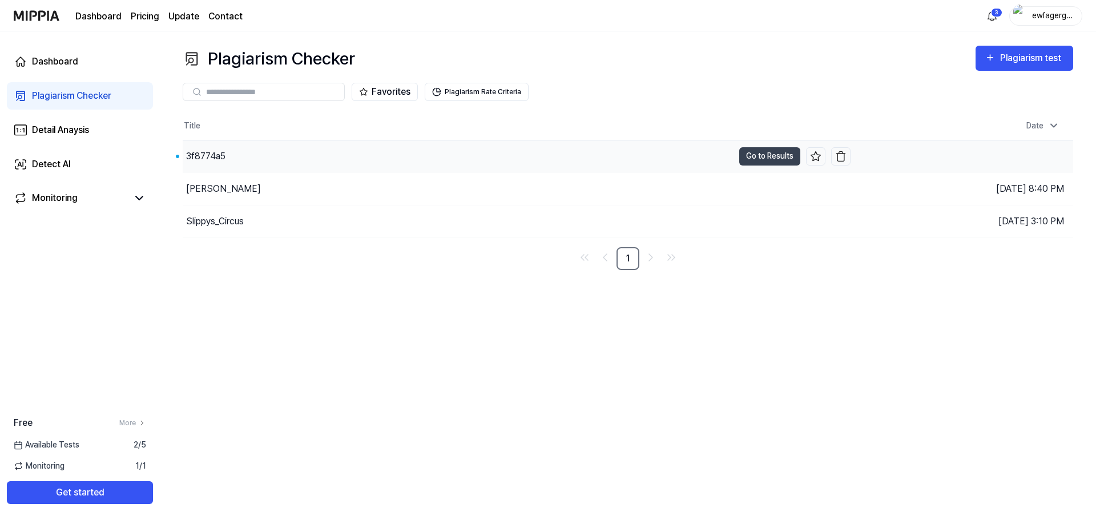
click at [268, 160] on div "3f8774a5" at bounding box center [458, 156] width 551 height 32
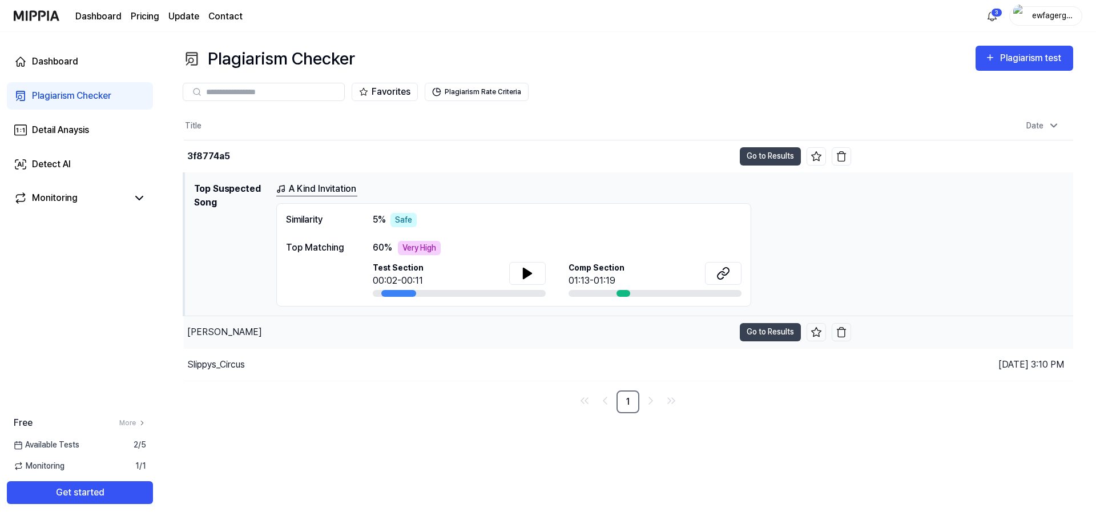
click at [415, 333] on div "[PERSON_NAME]" at bounding box center [459, 332] width 550 height 32
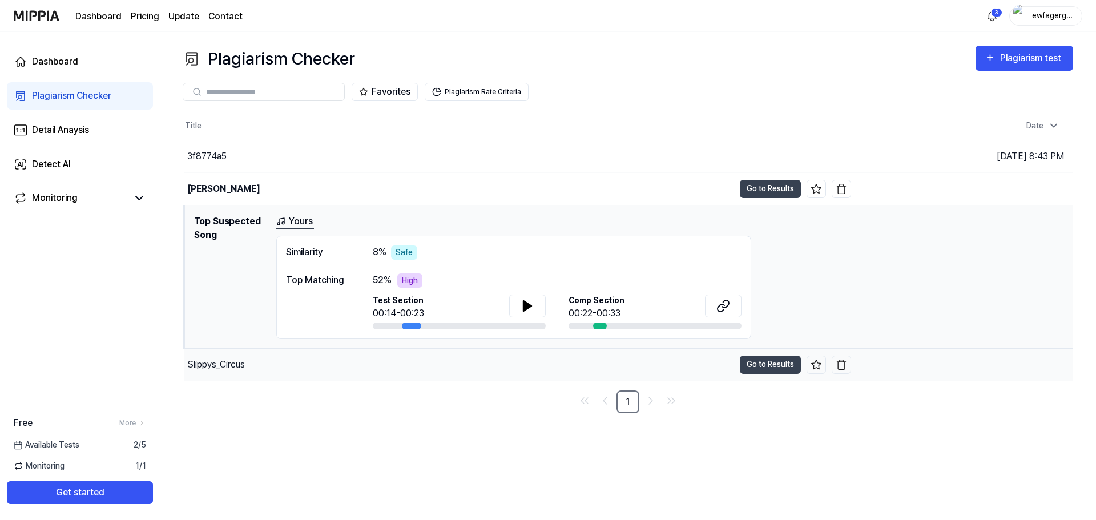
click at [423, 367] on div "Slippys_Circus" at bounding box center [459, 365] width 550 height 32
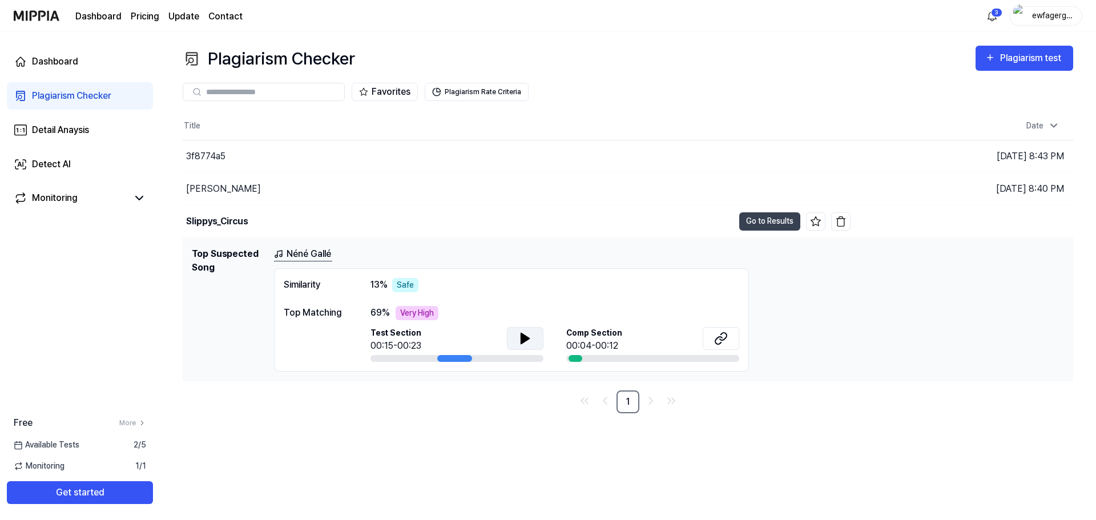
click at [519, 334] on icon at bounding box center [525, 339] width 14 height 14
click at [730, 339] on button at bounding box center [721, 338] width 37 height 23
click at [526, 340] on icon at bounding box center [525, 338] width 8 height 10
click at [85, 73] on link "Dashboard" at bounding box center [80, 61] width 146 height 27
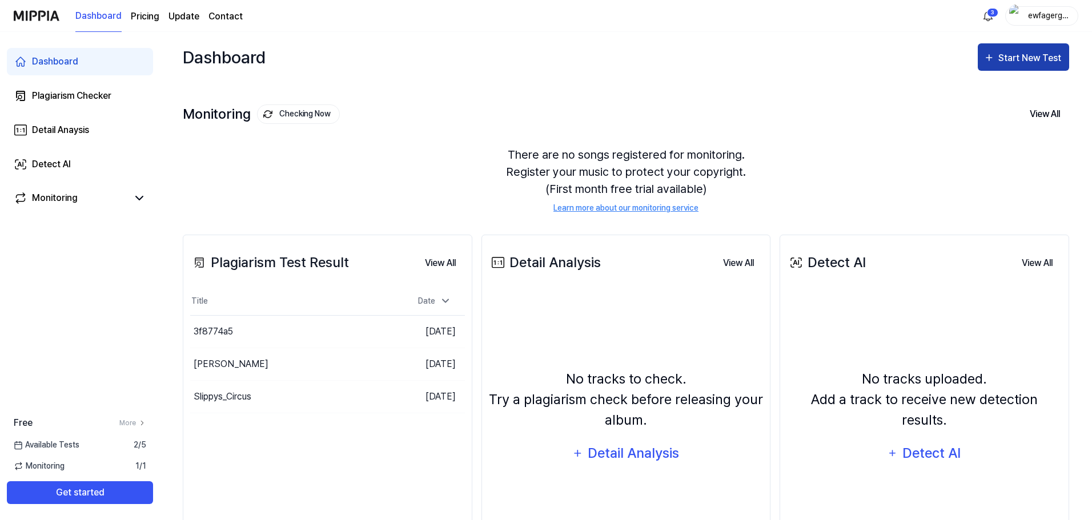
click at [997, 54] on div "Start New Test" at bounding box center [1023, 58] width 80 height 15
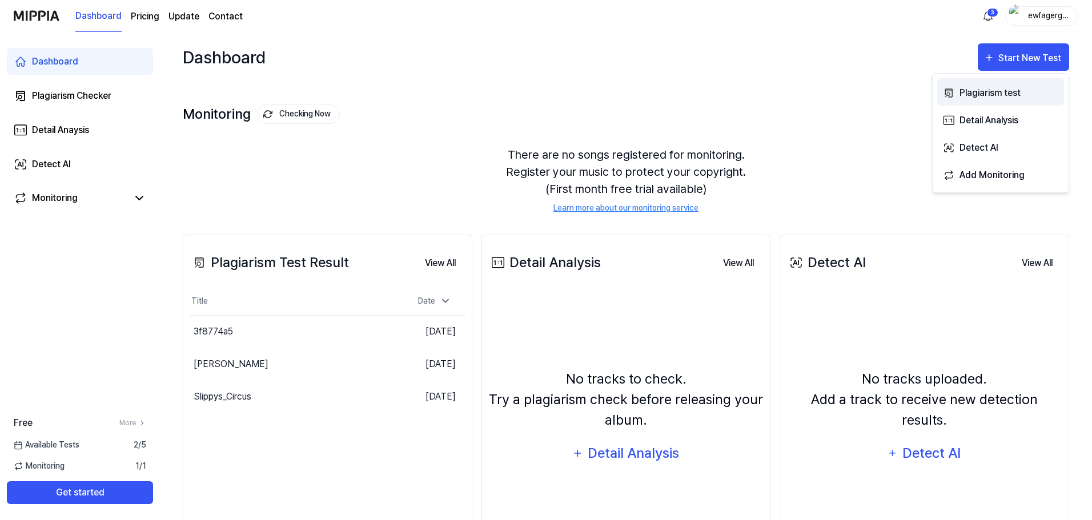
click at [984, 94] on div "Plagiarism test" at bounding box center [1008, 93] width 99 height 15
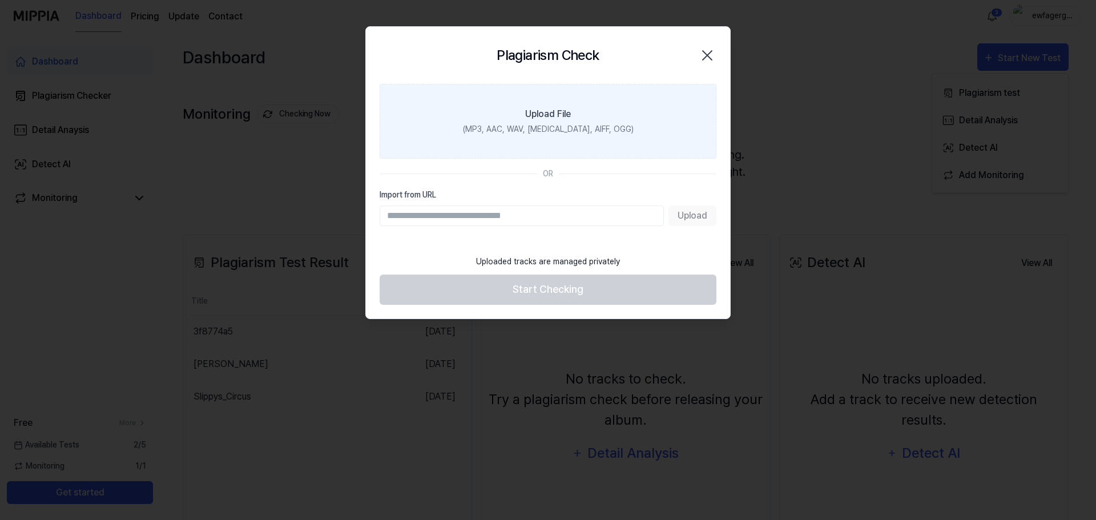
click at [585, 131] on div "(MP3, AAC, WAV, [MEDICAL_DATA], AIFF, OGG)" at bounding box center [548, 129] width 171 height 12
click at [0, 0] on input "Upload File (MP3, AAC, WAV, [MEDICAL_DATA], AIFF, OGG)" at bounding box center [0, 0] width 0 height 0
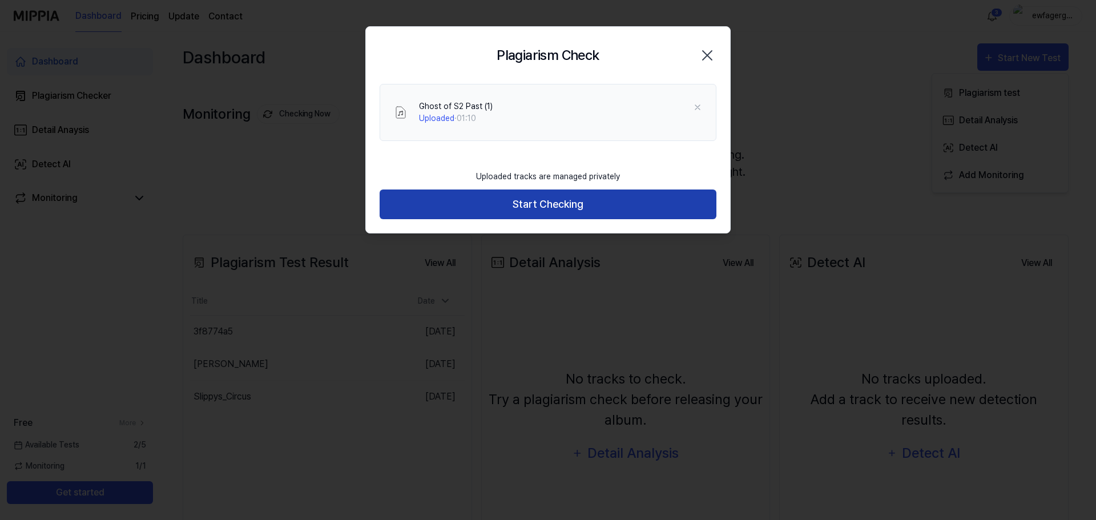
click at [564, 203] on button "Start Checking" at bounding box center [548, 205] width 337 height 30
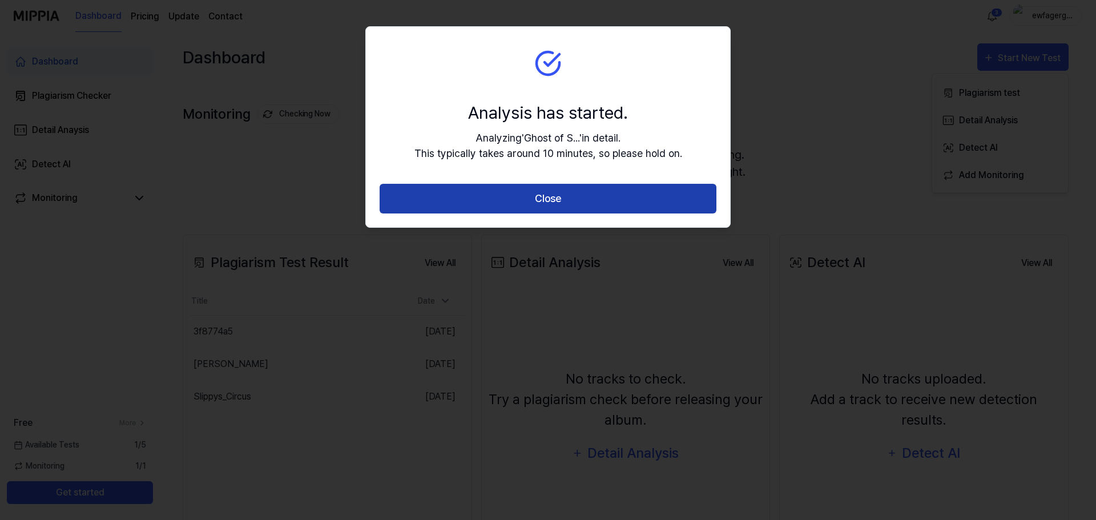
click at [642, 198] on button "Close" at bounding box center [548, 199] width 337 height 30
